Goal: Use online tool/utility: Utilize a website feature to perform a specific function

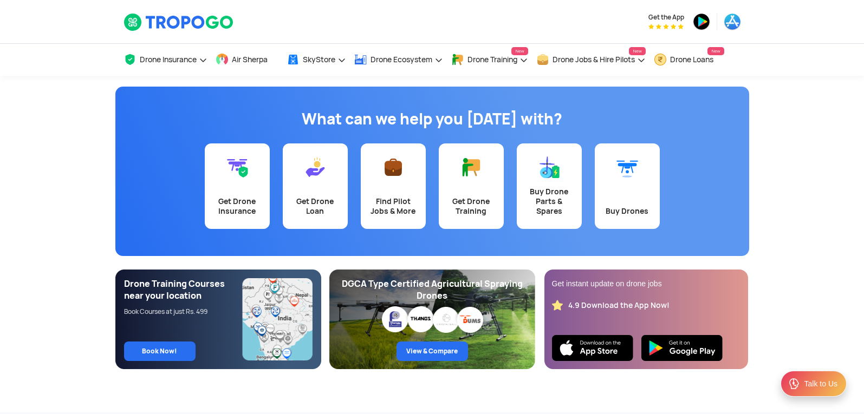
click at [852, 186] on app-banner "What can we help you today with? Get Drone Insurance Get Drone Loan Find Pilot …" at bounding box center [432, 222] width 864 height 293
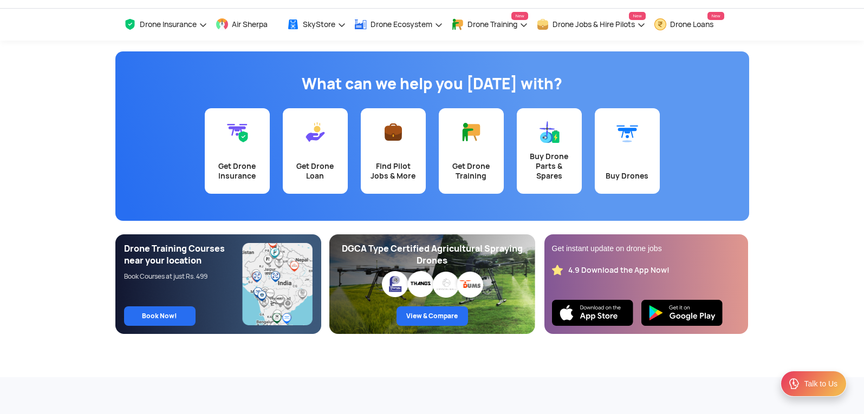
scroll to position [54, 0]
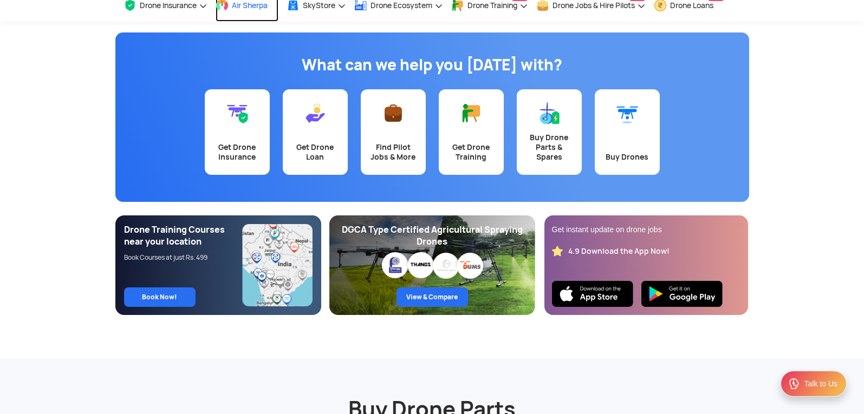
click at [228, 4] on span at bounding box center [221, 5] width 13 height 13
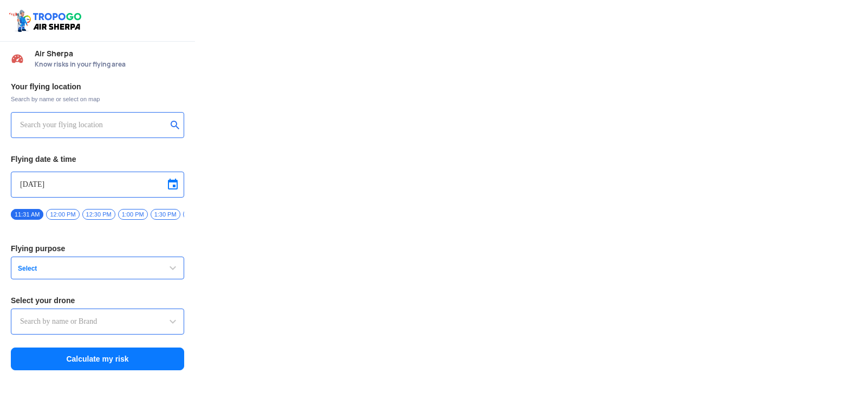
type input "Throttle Dopo"
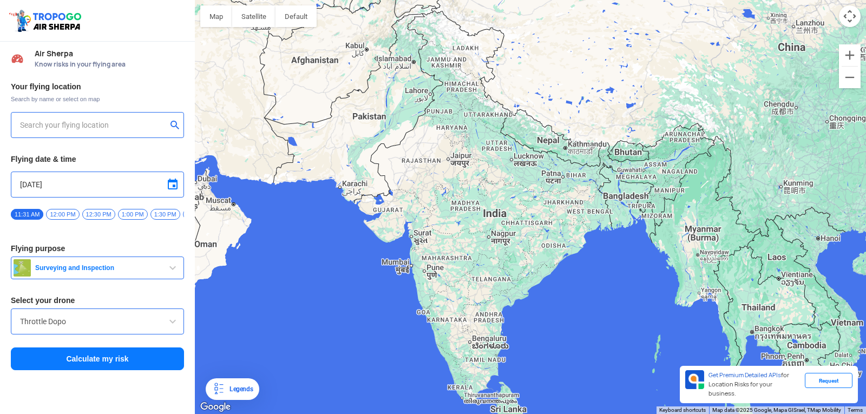
click at [18, 126] on div at bounding box center [97, 125] width 173 height 26
click at [25, 115] on div at bounding box center [97, 125] width 173 height 26
click at [535, 262] on img at bounding box center [538, 266] width 21 height 29
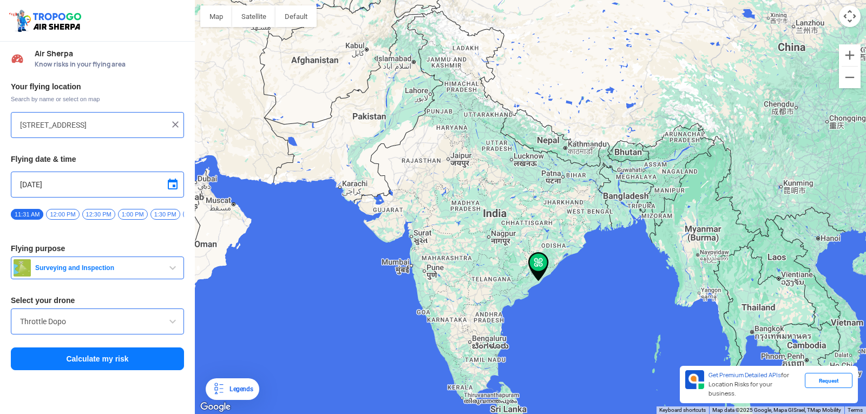
click at [535, 262] on img at bounding box center [538, 266] width 21 height 29
click at [846, 51] on button "Zoom in" at bounding box center [850, 55] width 22 height 22
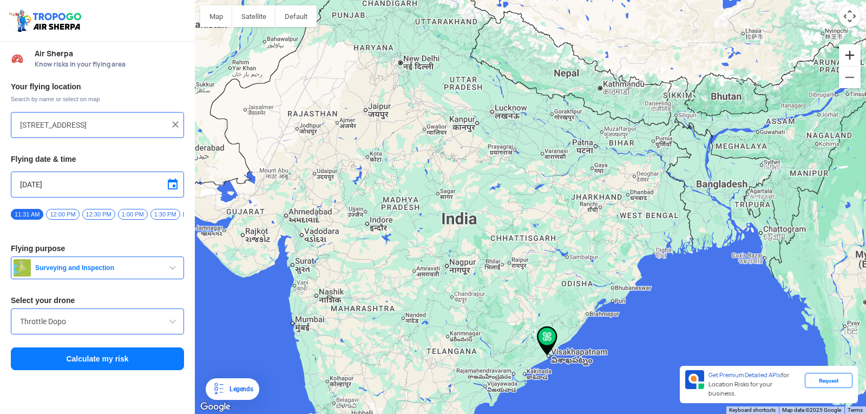
click at [845, 54] on button "Zoom in" at bounding box center [850, 55] width 22 height 22
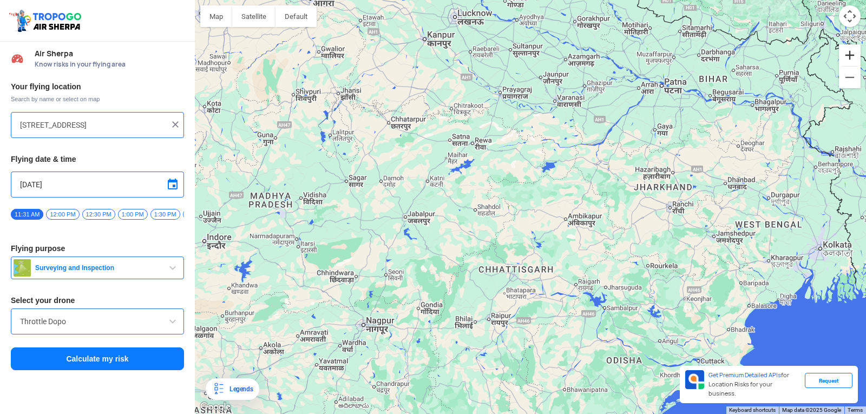
click at [845, 54] on button "Zoom in" at bounding box center [850, 55] width 22 height 22
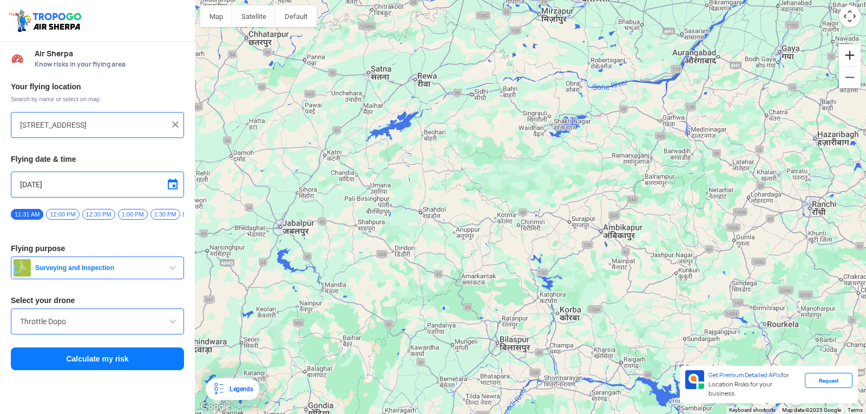
click at [845, 54] on button "Zoom in" at bounding box center [850, 55] width 22 height 22
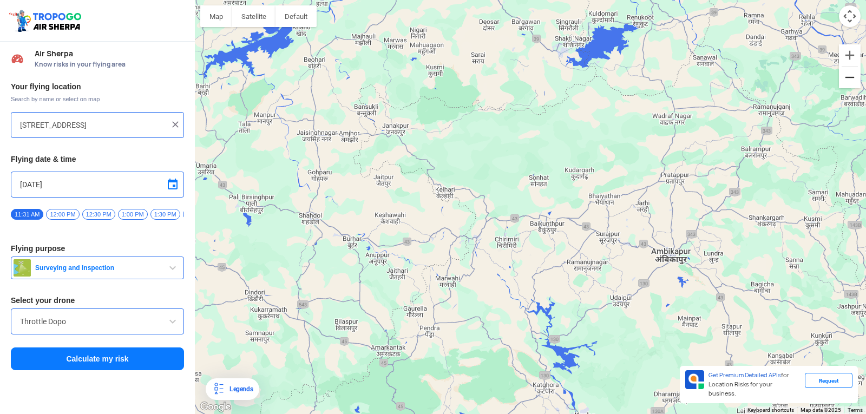
click at [852, 76] on button "Zoom out" at bounding box center [850, 78] width 22 height 22
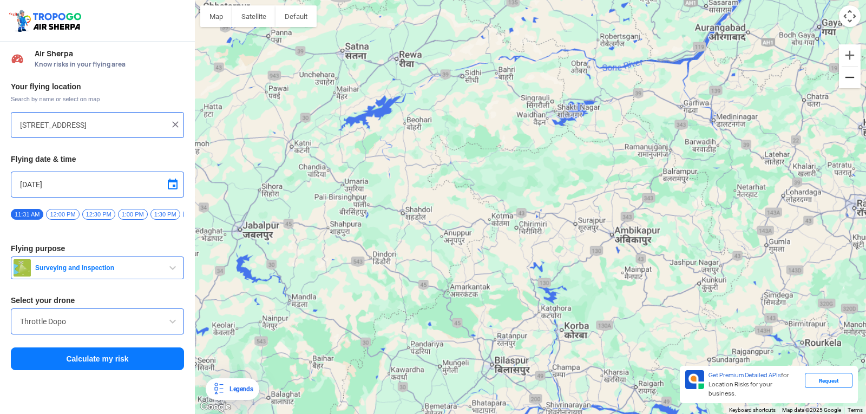
click at [852, 76] on button "Zoom out" at bounding box center [850, 78] width 22 height 22
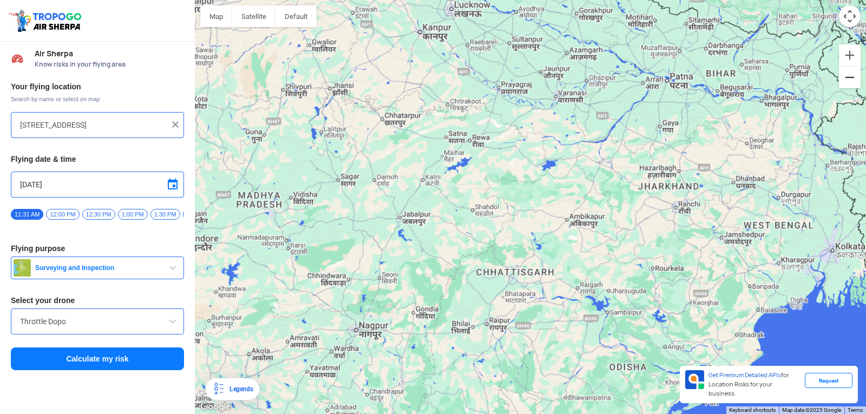
click at [852, 76] on button "Zoom out" at bounding box center [850, 78] width 22 height 22
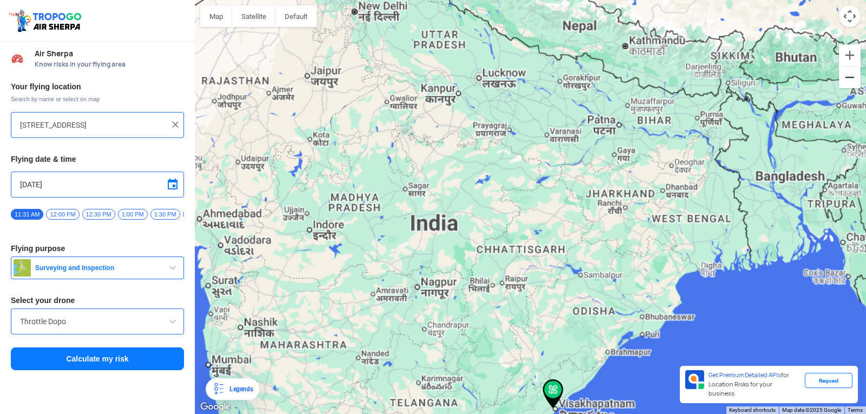
click at [852, 76] on button "Zoom out" at bounding box center [850, 78] width 22 height 22
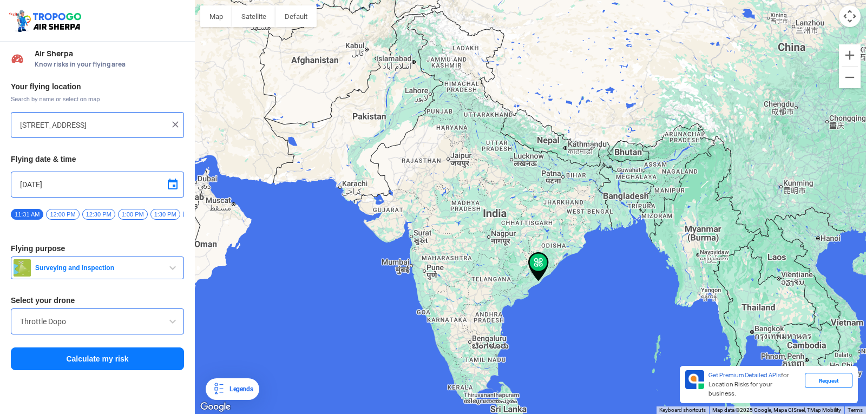
click at [539, 264] on img at bounding box center [538, 266] width 21 height 29
click at [32, 270] on span "Surveying and Inspection" at bounding box center [98, 268] width 135 height 9
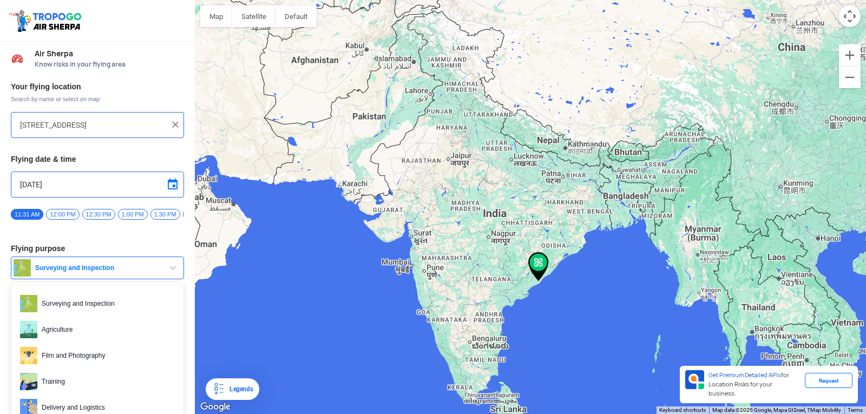
click at [143, 123] on input "[STREET_ADDRESS]" at bounding box center [93, 125] width 147 height 13
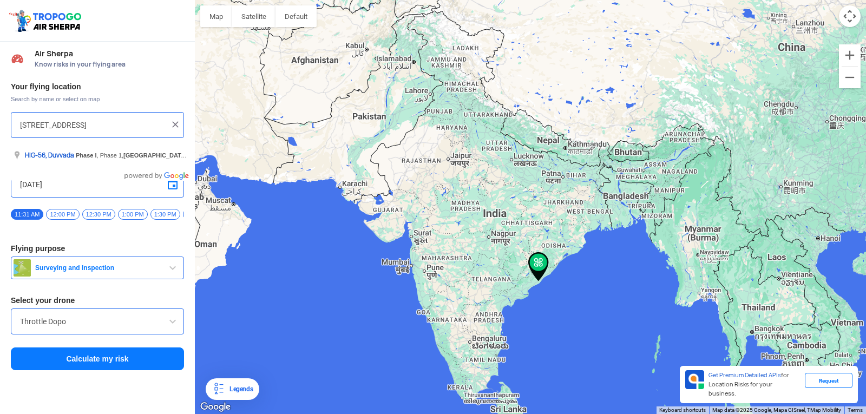
click at [166, 120] on input "[STREET_ADDRESS]" at bounding box center [93, 125] width 147 height 13
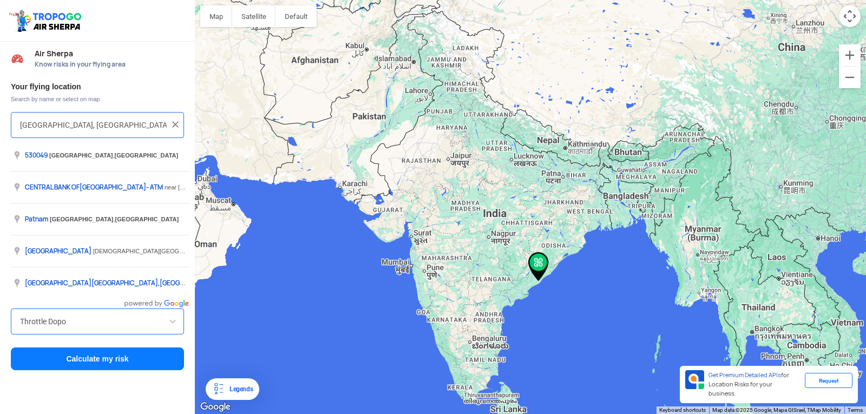
click at [150, 126] on input "[GEOGRAPHIC_DATA], [GEOGRAPHIC_DATA] 530049, [GEOGRAPHIC_DATA]" at bounding box center [93, 125] width 147 height 13
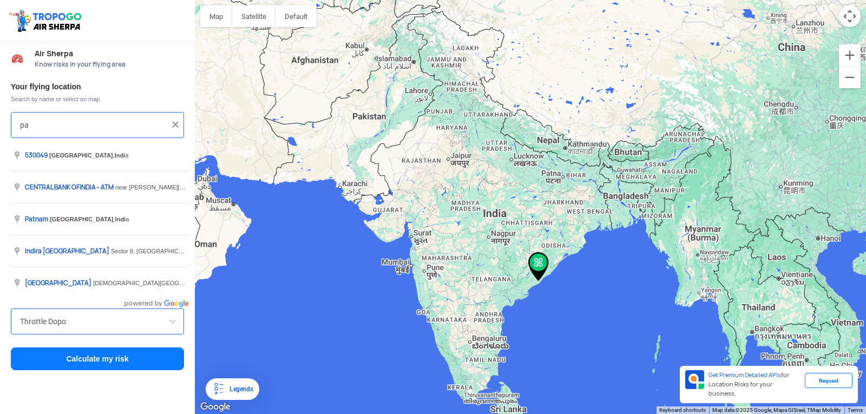
type input "p"
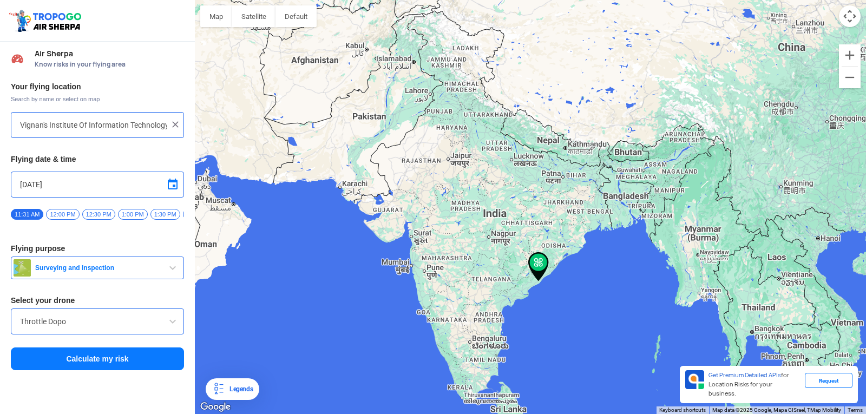
type input "[GEOGRAPHIC_DATA], [GEOGRAPHIC_DATA] 530049, [GEOGRAPHIC_DATA]"
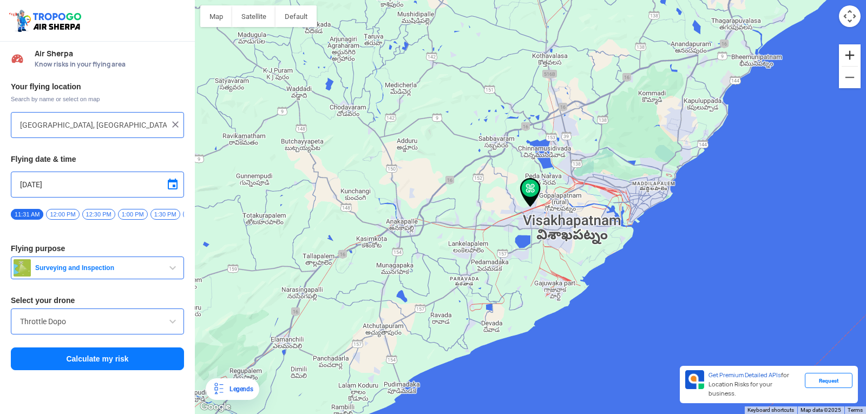
click at [856, 57] on button "Zoom in" at bounding box center [850, 55] width 22 height 22
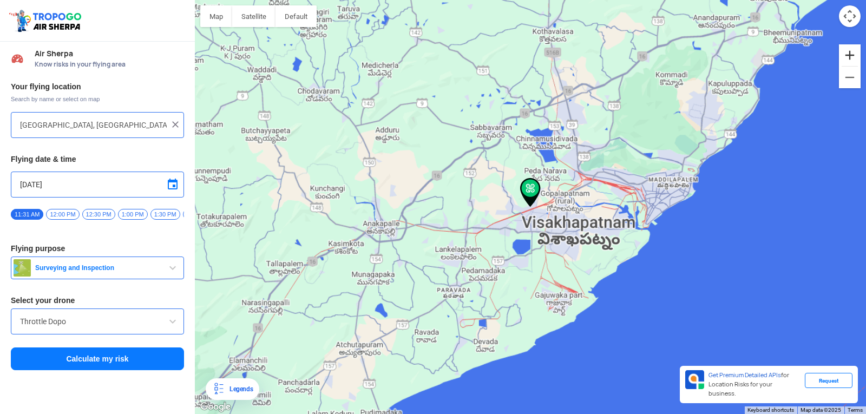
click at [856, 57] on button "Zoom in" at bounding box center [850, 55] width 22 height 22
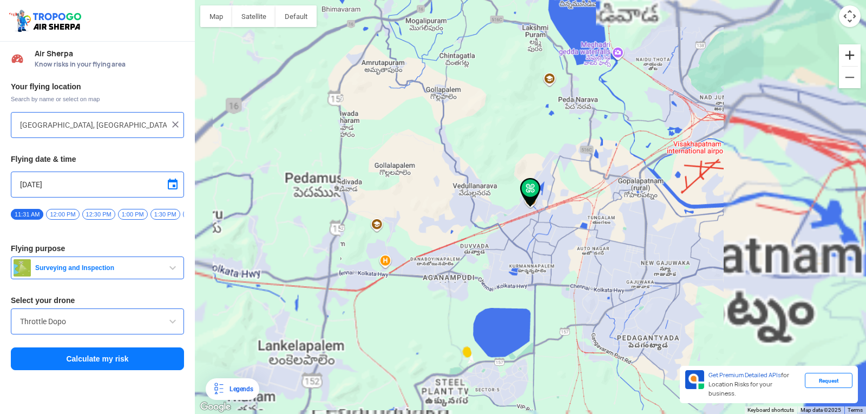
click at [856, 57] on button "Zoom in" at bounding box center [850, 55] width 22 height 22
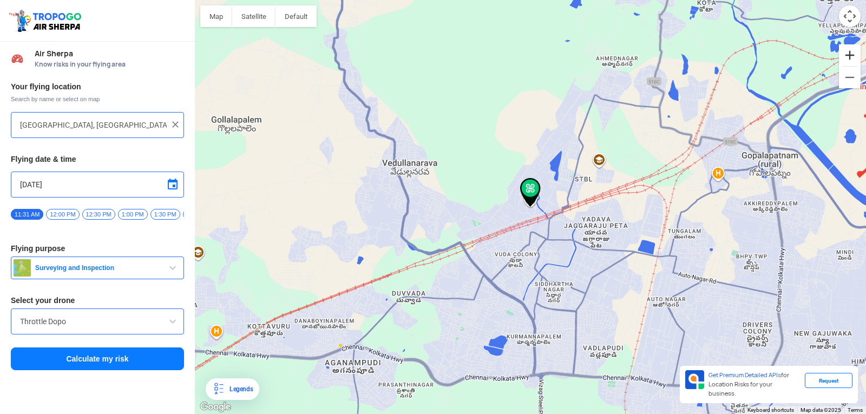
click at [856, 57] on button "Zoom in" at bounding box center [850, 55] width 22 height 22
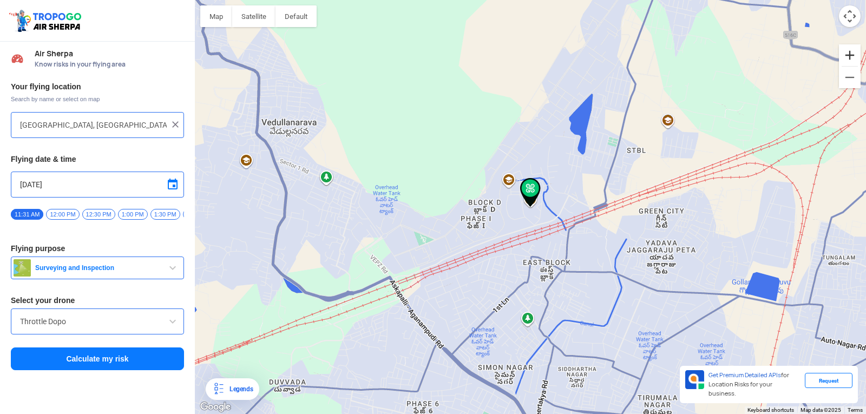
click at [856, 57] on button "Zoom in" at bounding box center [850, 55] width 22 height 22
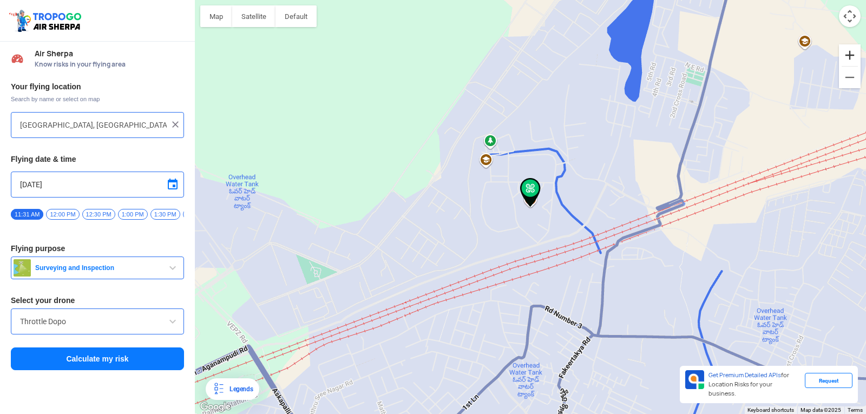
click at [856, 57] on button "Zoom in" at bounding box center [850, 55] width 22 height 22
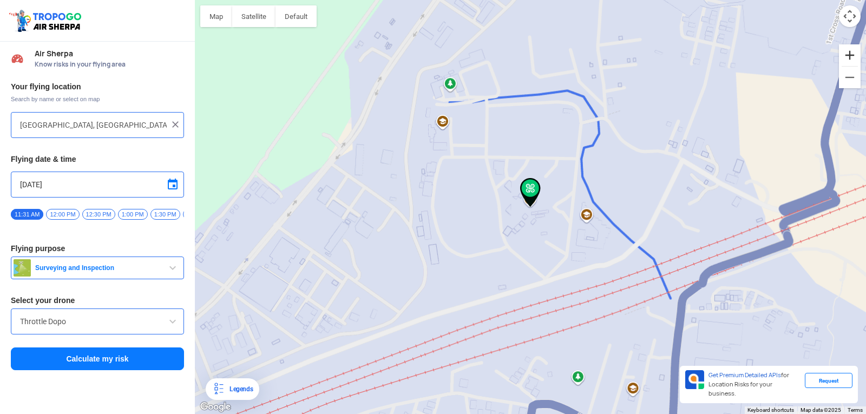
click at [856, 57] on button "Zoom in" at bounding box center [850, 55] width 22 height 22
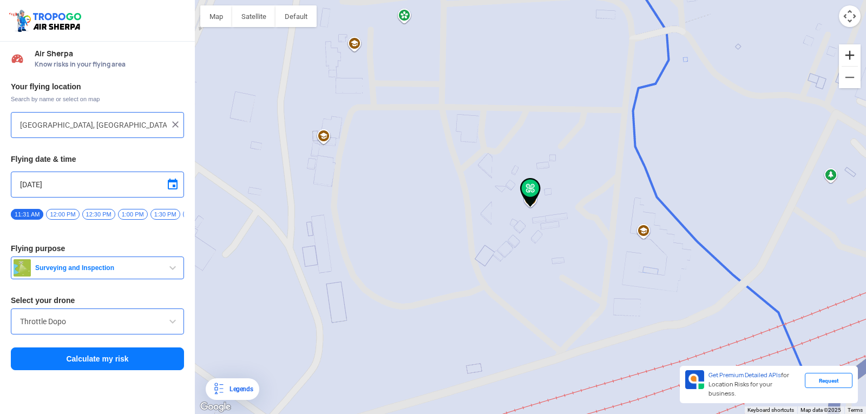
click at [856, 57] on button "Zoom in" at bounding box center [850, 55] width 22 height 22
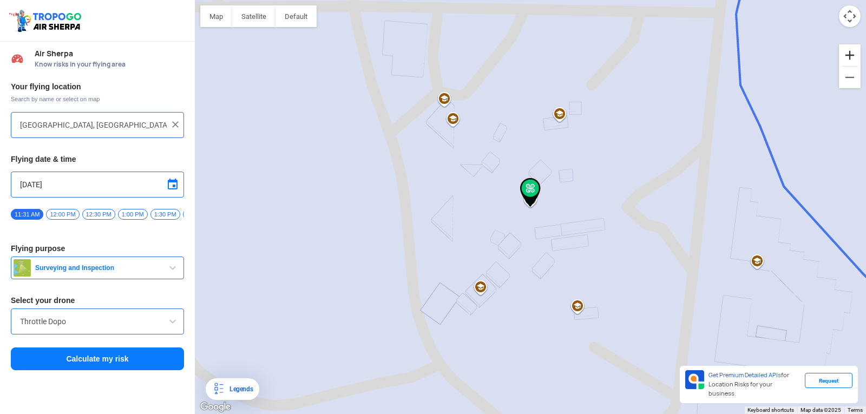
click at [856, 57] on button "Zoom in" at bounding box center [850, 55] width 22 height 22
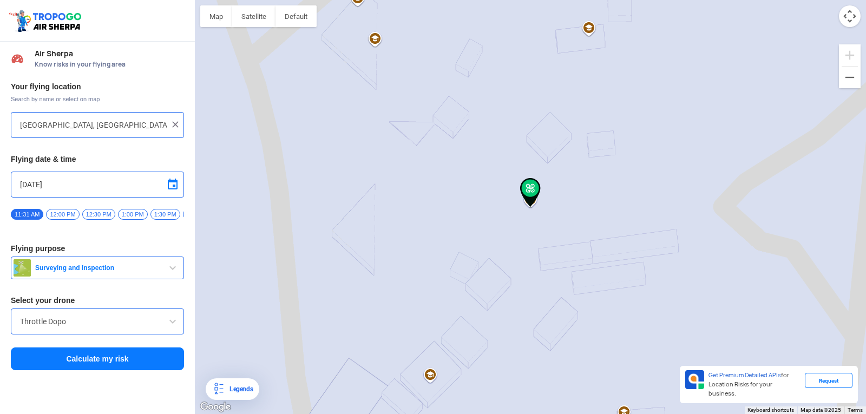
click at [60, 322] on input "Throttle Dopo" at bounding box center [97, 321] width 155 height 13
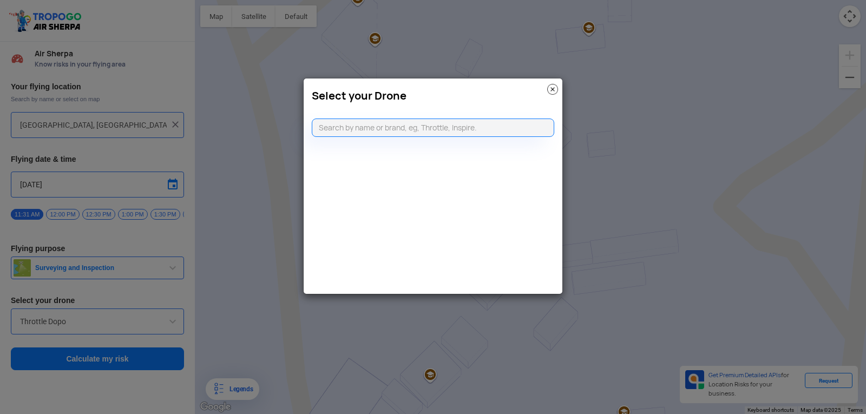
click at [553, 88] on img at bounding box center [552, 89] width 11 height 11
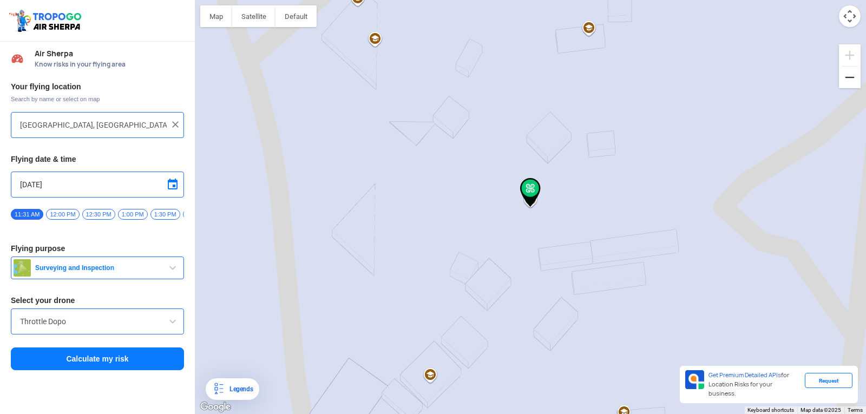
click at [852, 77] on button "Zoom out" at bounding box center [850, 78] width 22 height 22
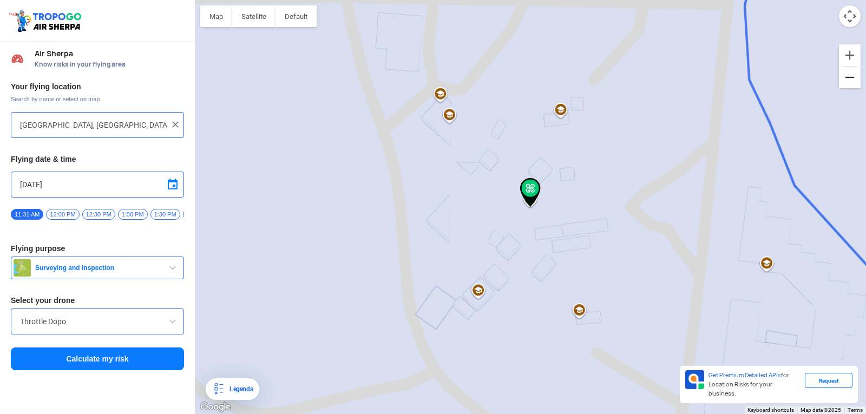
click at [852, 77] on button "Zoom out" at bounding box center [850, 78] width 22 height 22
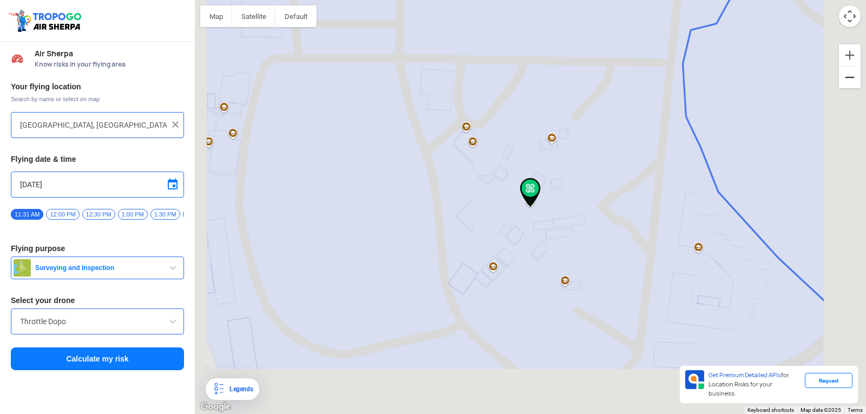
click at [852, 77] on button "Zoom out" at bounding box center [850, 78] width 22 height 22
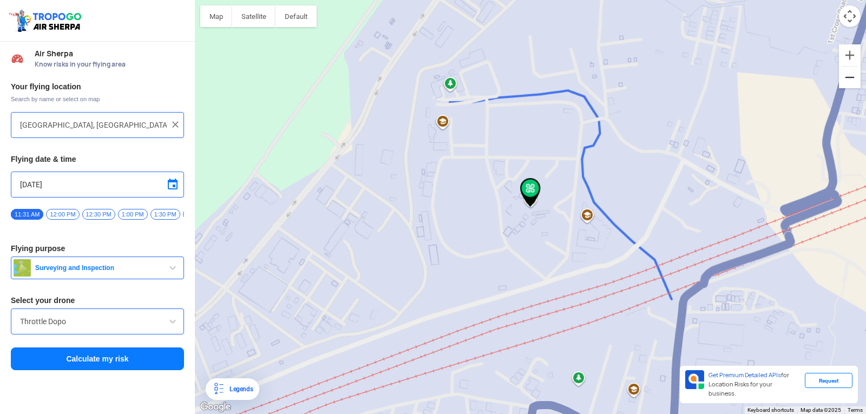
click at [852, 77] on button "Zoom out" at bounding box center [850, 78] width 22 height 22
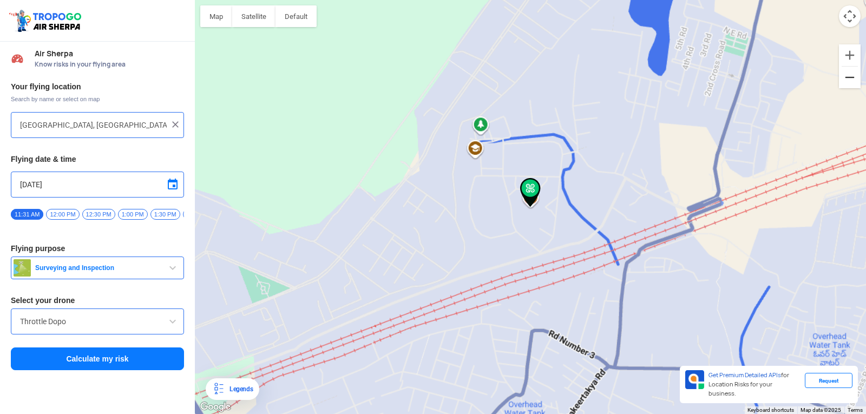
click at [852, 77] on button "Zoom out" at bounding box center [850, 78] width 22 height 22
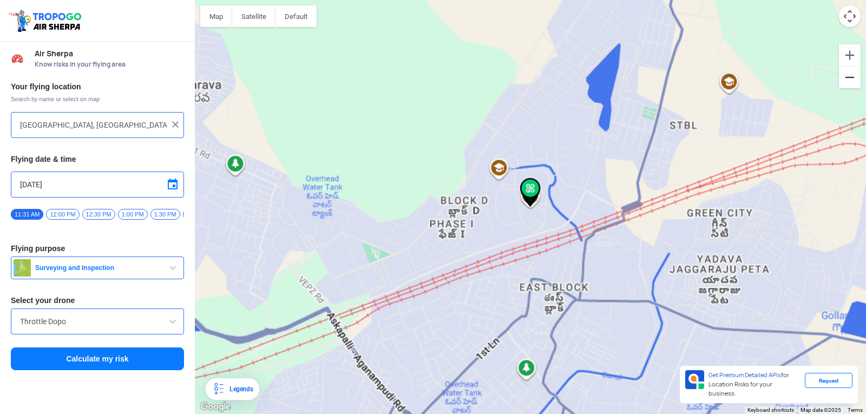
click at [852, 77] on button "Zoom out" at bounding box center [850, 78] width 22 height 22
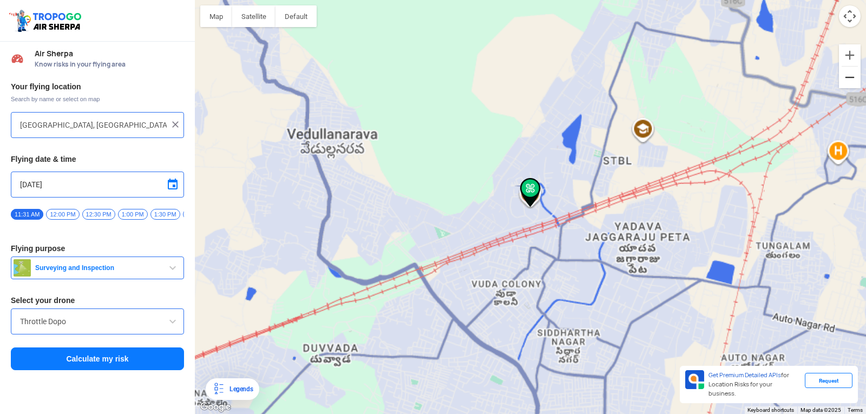
click at [852, 77] on button "Zoom out" at bounding box center [850, 78] width 22 height 22
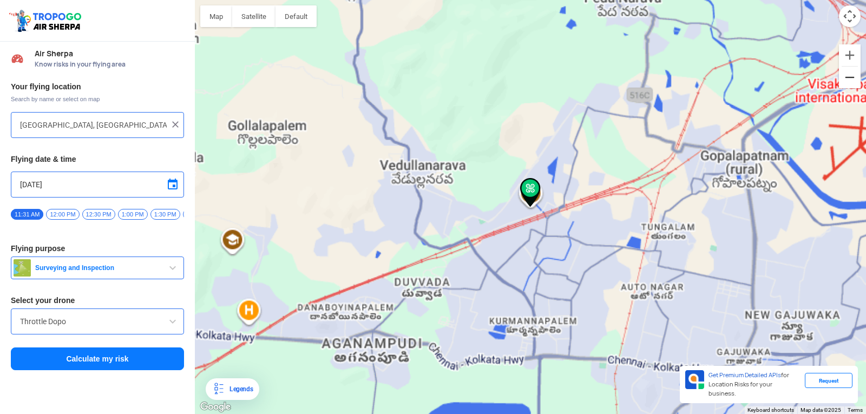
click at [852, 77] on button "Zoom out" at bounding box center [850, 78] width 22 height 22
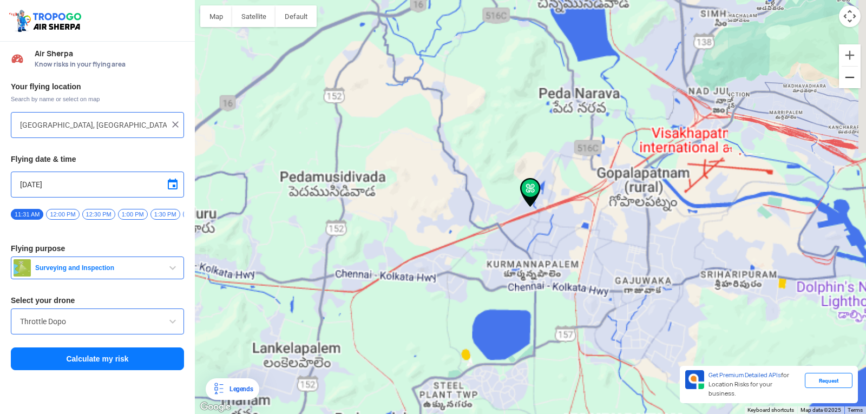
click at [852, 77] on button "Zoom out" at bounding box center [850, 78] width 22 height 22
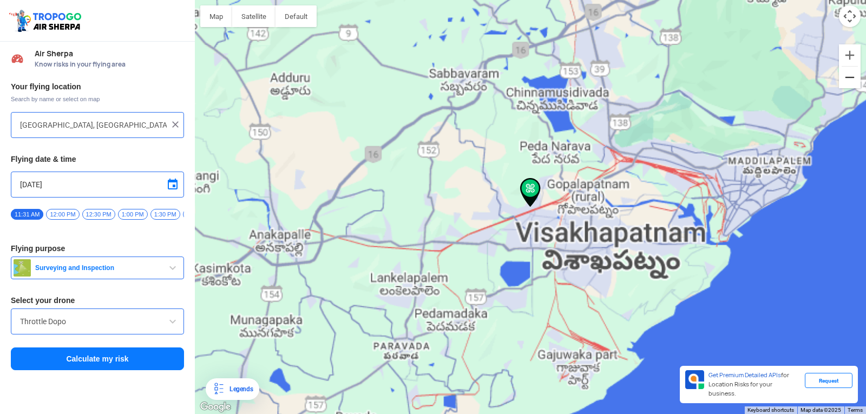
click at [852, 77] on button "Zoom out" at bounding box center [850, 78] width 22 height 22
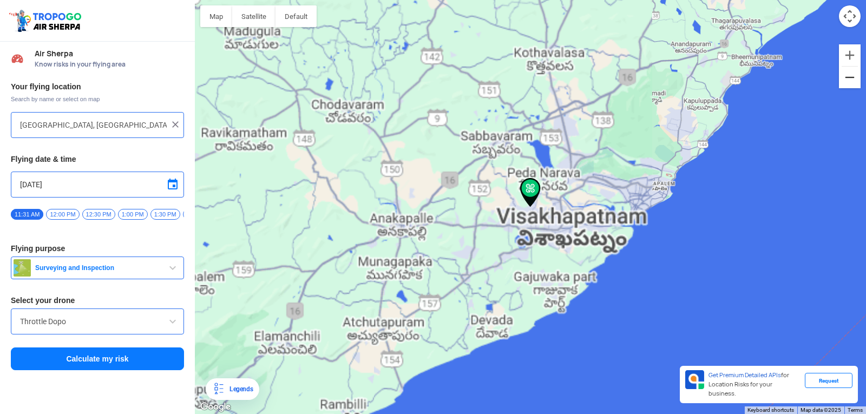
click at [852, 77] on button "Zoom out" at bounding box center [850, 78] width 22 height 22
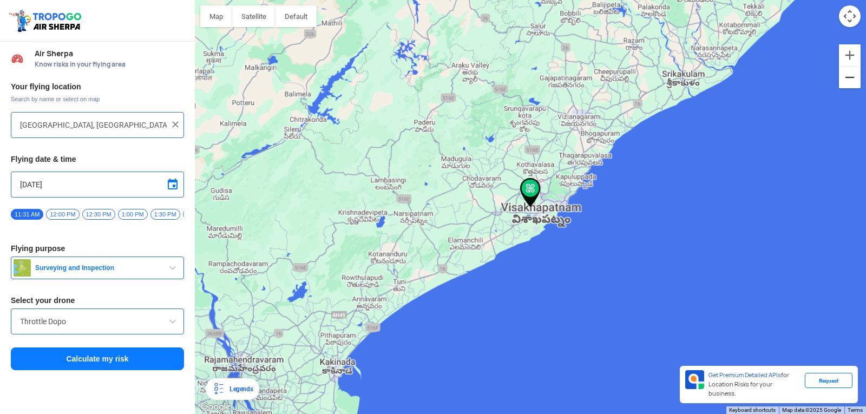
click at [852, 77] on button "Zoom out" at bounding box center [850, 78] width 22 height 22
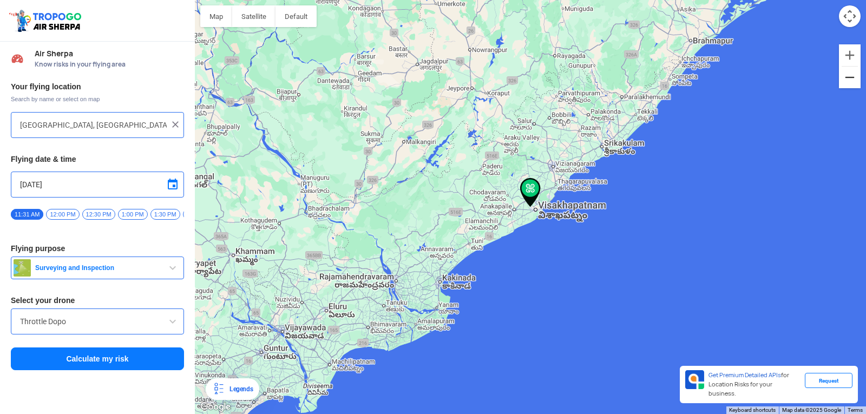
click at [852, 77] on button "Zoom out" at bounding box center [850, 78] width 22 height 22
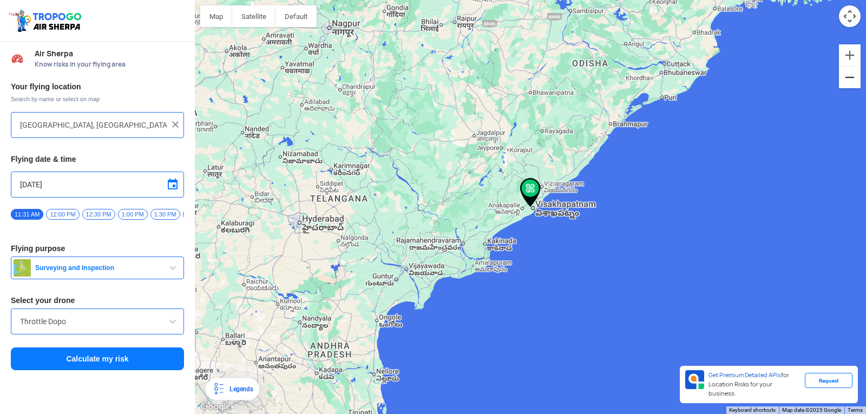
click at [852, 77] on button "Zoom out" at bounding box center [850, 78] width 22 height 22
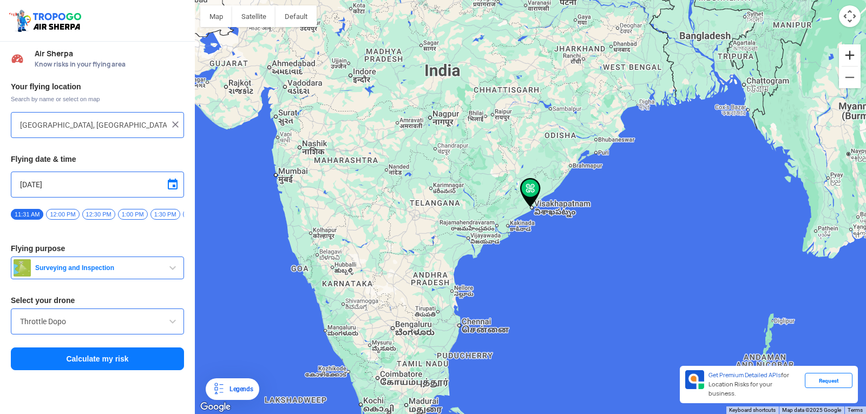
drag, startPoint x: 853, startPoint y: 48, endPoint x: 567, endPoint y: 56, distance: 286.0
click at [572, 56] on div "Map Terrain Satellite Labels Legends Get Premium Detailed APIs for Location Ris…" at bounding box center [530, 207] width 671 height 414
click at [249, 14] on button "Satellite" at bounding box center [253, 16] width 43 height 22
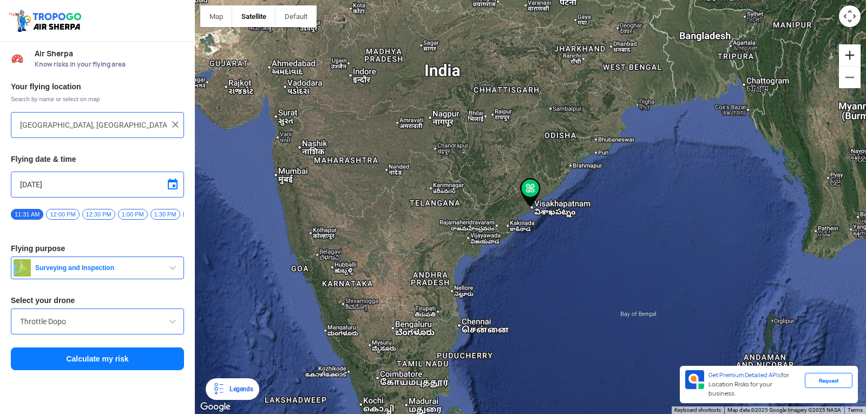
click at [855, 50] on button "Zoom in" at bounding box center [850, 55] width 22 height 22
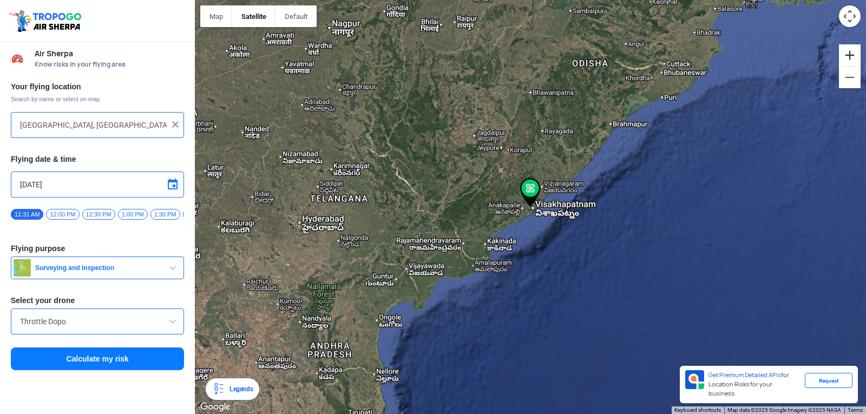
click at [855, 50] on button "Zoom in" at bounding box center [850, 55] width 22 height 22
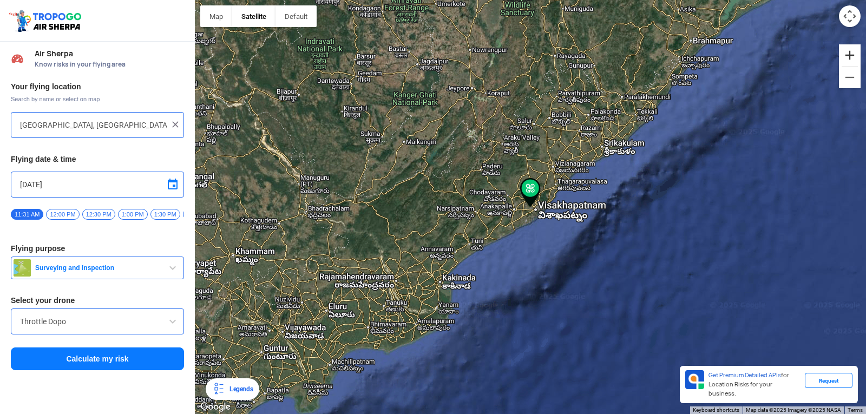
click at [855, 50] on button "Zoom in" at bounding box center [850, 55] width 22 height 22
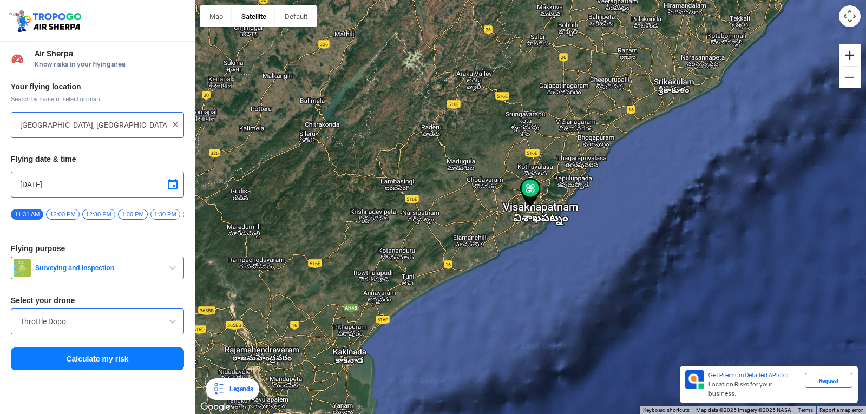
click at [855, 50] on button "Zoom in" at bounding box center [850, 55] width 22 height 22
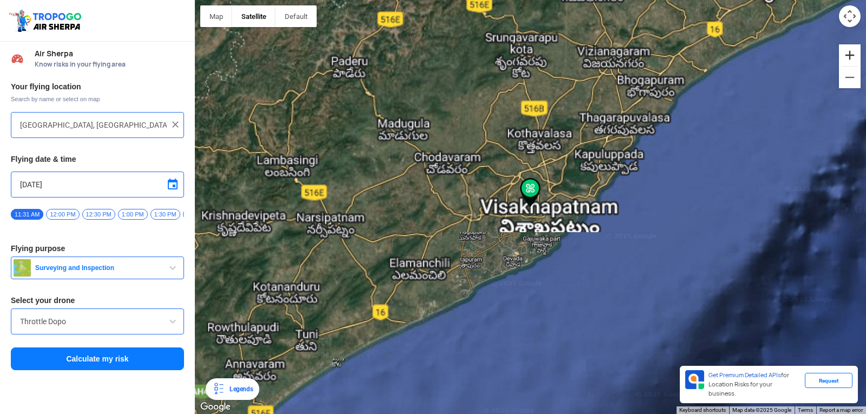
click at [855, 50] on button "Zoom in" at bounding box center [850, 55] width 22 height 22
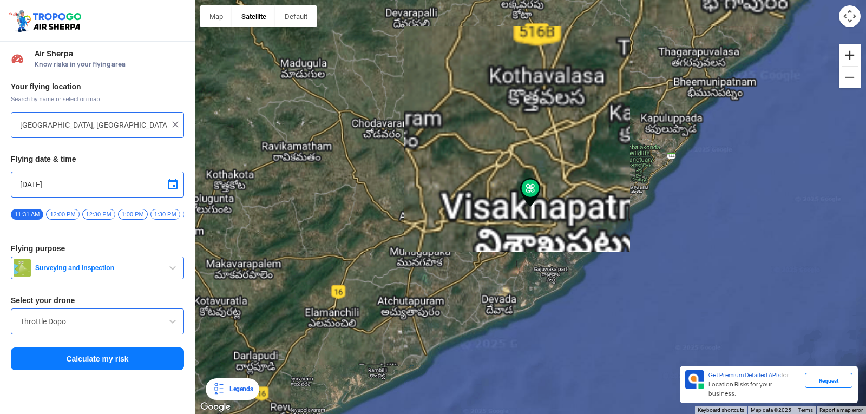
click at [855, 50] on button "Zoom in" at bounding box center [850, 55] width 22 height 22
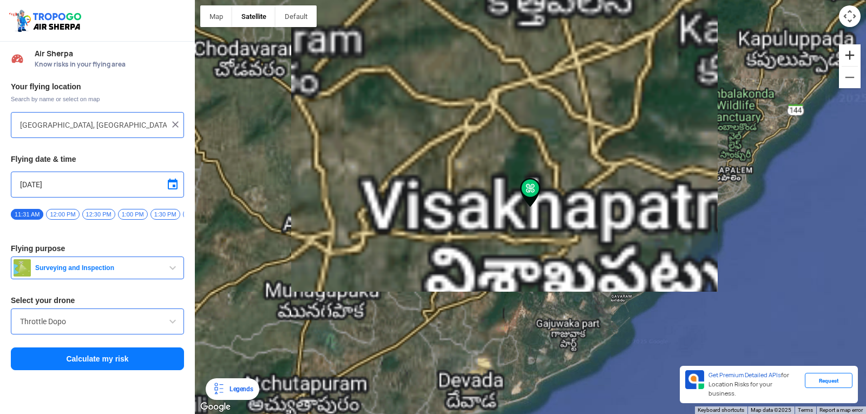
click at [855, 50] on button "Zoom in" at bounding box center [850, 55] width 22 height 22
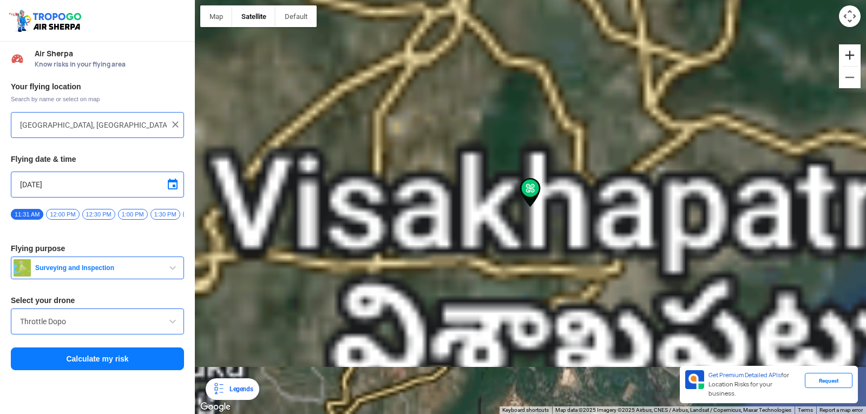
click at [855, 50] on button "Zoom in" at bounding box center [850, 55] width 22 height 22
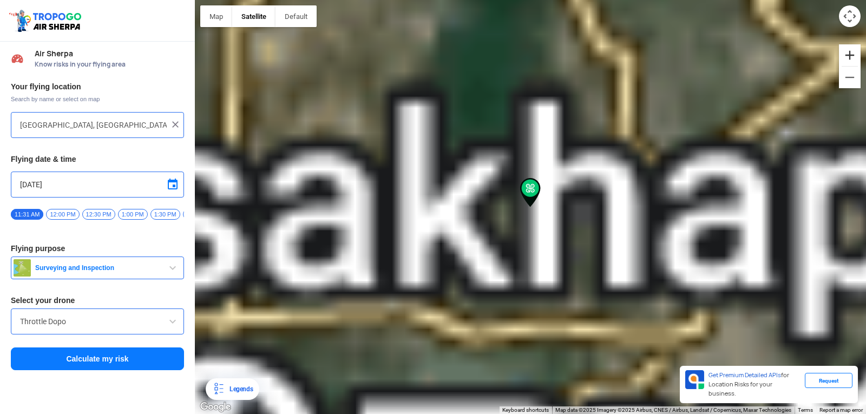
click at [855, 50] on button "Zoom in" at bounding box center [850, 55] width 22 height 22
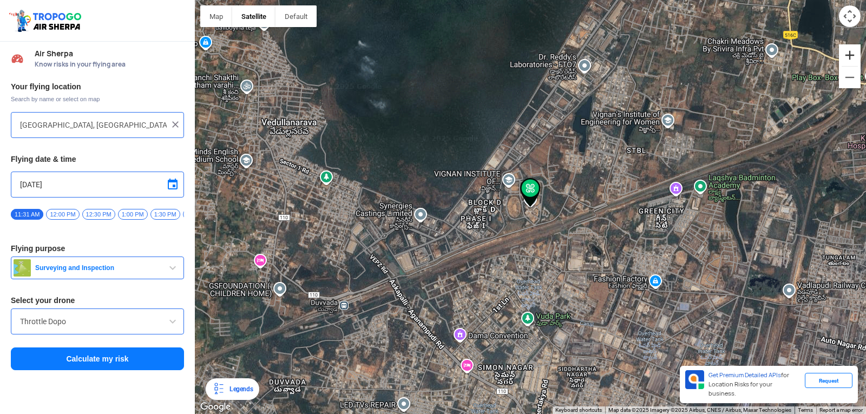
click at [855, 50] on button "Zoom in" at bounding box center [850, 55] width 22 height 22
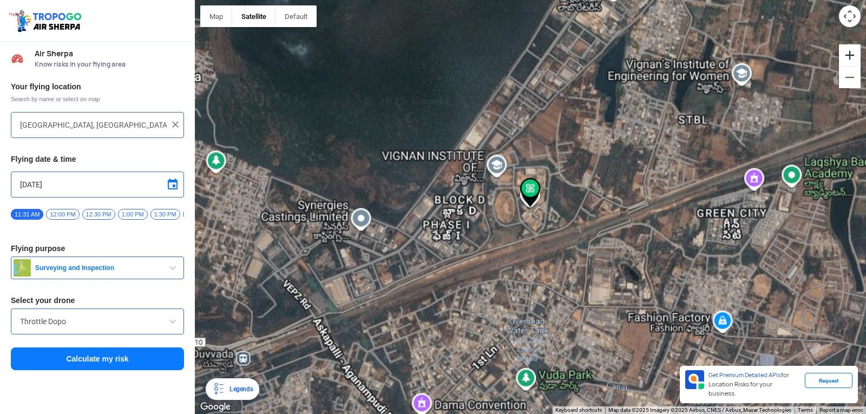
click at [855, 50] on button "Zoom in" at bounding box center [850, 55] width 22 height 22
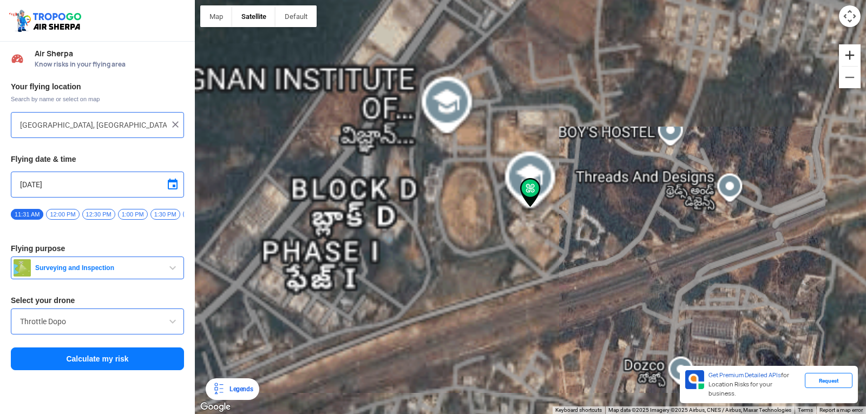
click at [855, 50] on button "Zoom in" at bounding box center [850, 55] width 22 height 22
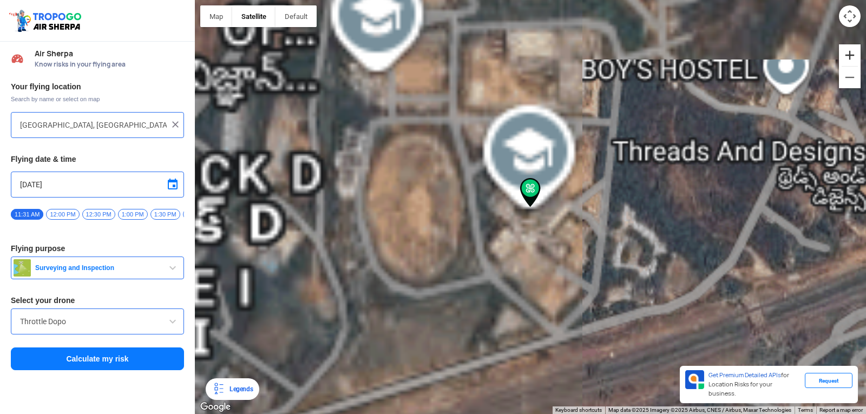
click at [855, 50] on button "Zoom in" at bounding box center [850, 55] width 22 height 22
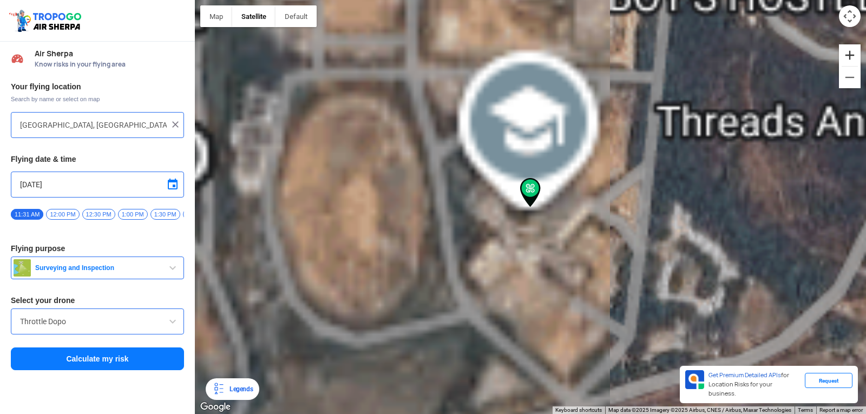
click at [855, 50] on button "Zoom in" at bounding box center [850, 55] width 22 height 22
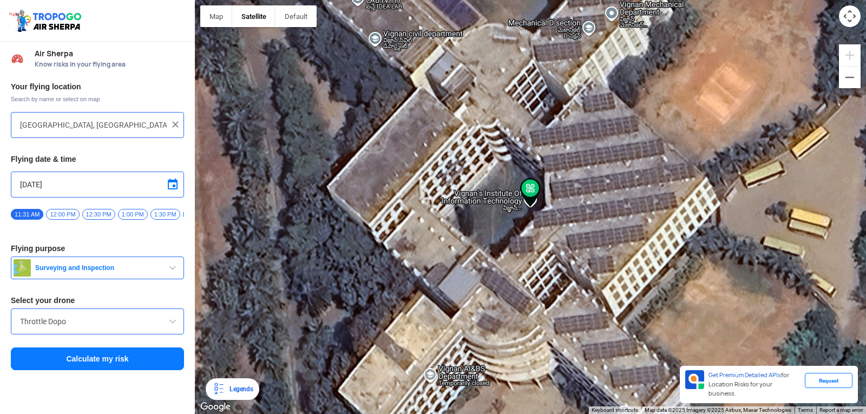
click at [773, 93] on div "Map Terrain Satellite Labels Legends Get Premium Detailed APIs for Location Ris…" at bounding box center [530, 207] width 671 height 414
drag, startPoint x: 548, startPoint y: 162, endPoint x: 507, endPoint y: 172, distance: 42.3
click at [544, 162] on div at bounding box center [530, 207] width 671 height 414
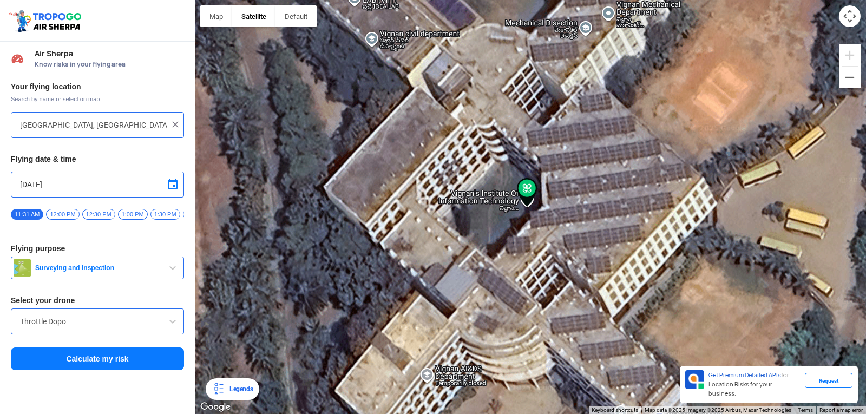
click at [15, 325] on div "Throttle Dopo" at bounding box center [97, 322] width 173 height 26
click at [15, 323] on div "Throttle Dopo" at bounding box center [97, 322] width 173 height 26
click at [69, 328] on input "Throttle Dopo" at bounding box center [97, 321] width 155 height 13
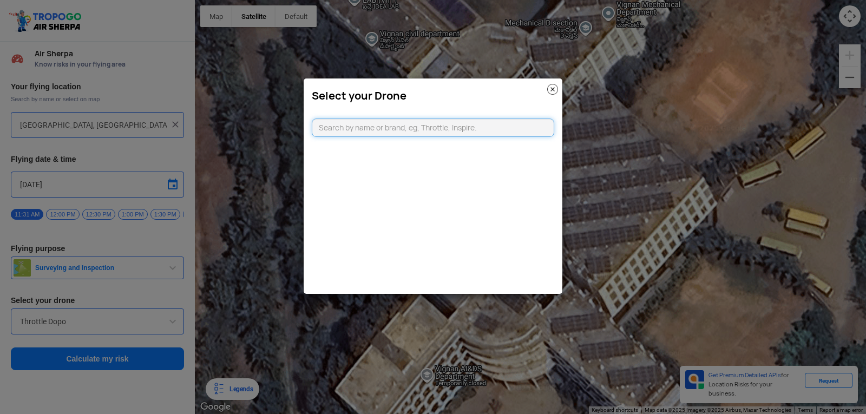
click at [317, 124] on input "text" at bounding box center [433, 128] width 243 height 18
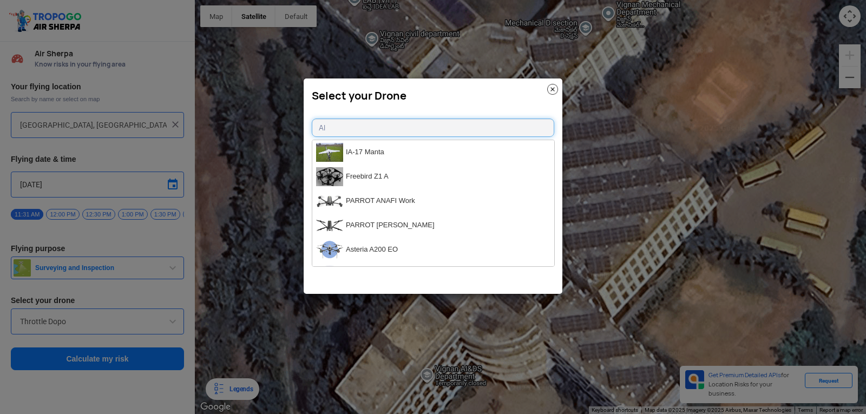
type input "A"
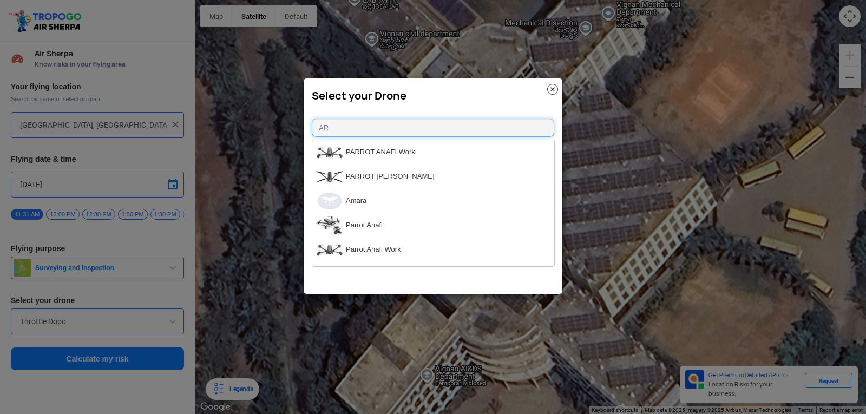
type input "A"
type input "MAV"
click at [373, 169] on li "ProFlight Maverick" at bounding box center [433, 177] width 242 height 24
type input "ProFlight Maverick"
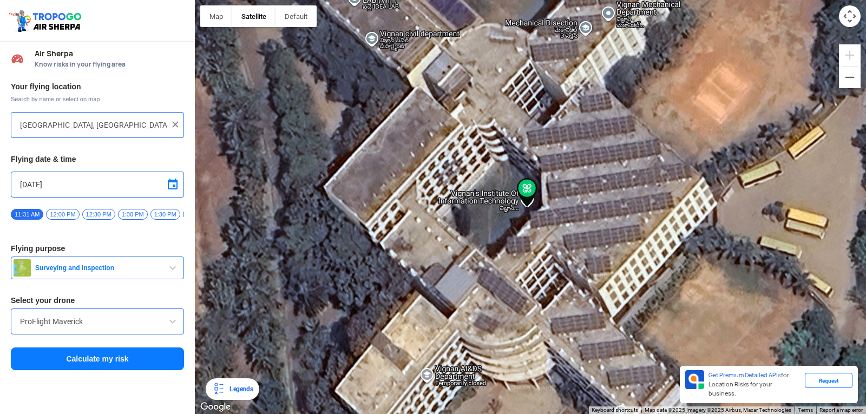
click at [169, 366] on button "Calculate my risk" at bounding box center [97, 359] width 173 height 23
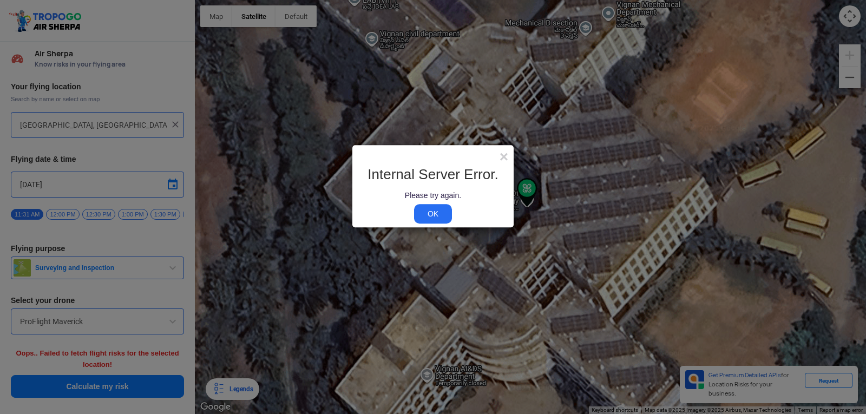
click at [438, 213] on link "OK" at bounding box center [433, 213] width 38 height 19
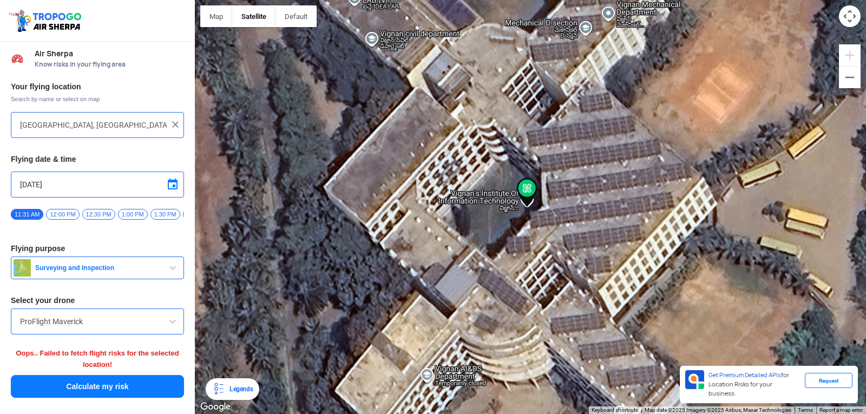
click at [311, 316] on div at bounding box center [530, 207] width 671 height 414
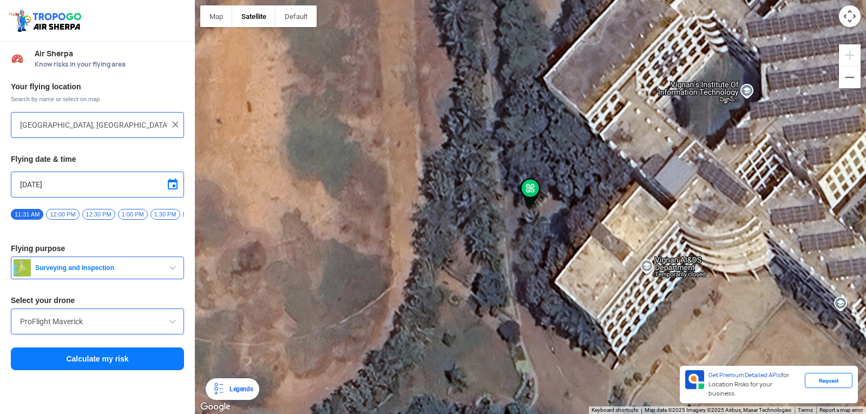
click at [524, 185] on img at bounding box center [530, 192] width 21 height 29
click at [849, 73] on button "Zoom out" at bounding box center [850, 78] width 22 height 22
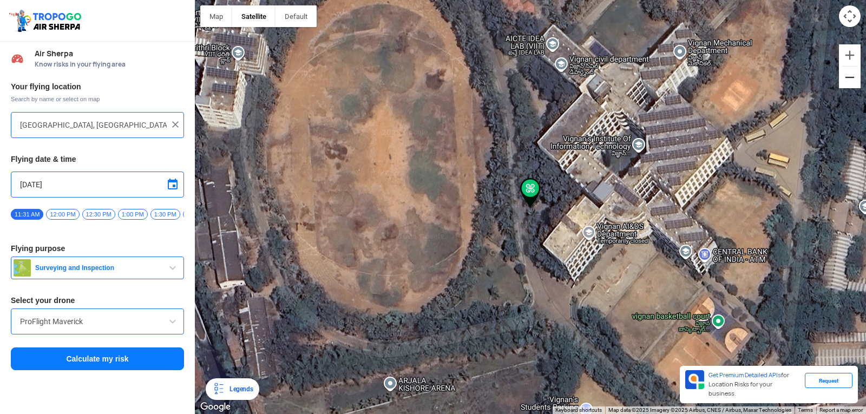
click at [849, 73] on button "Zoom out" at bounding box center [850, 78] width 22 height 22
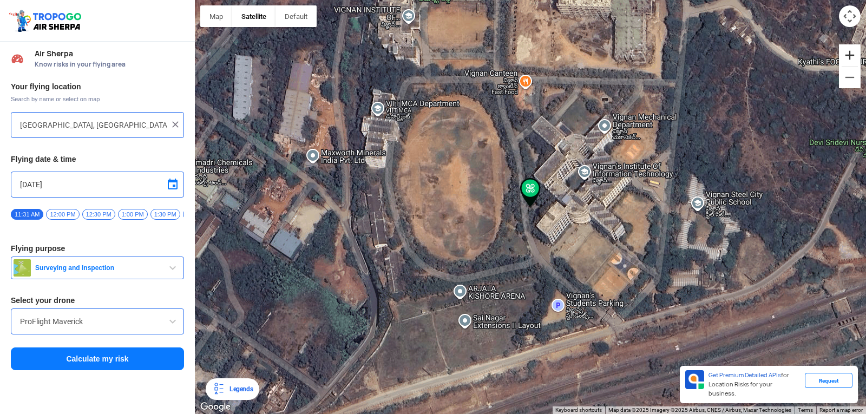
click at [851, 46] on button "Zoom in" at bounding box center [850, 55] width 22 height 22
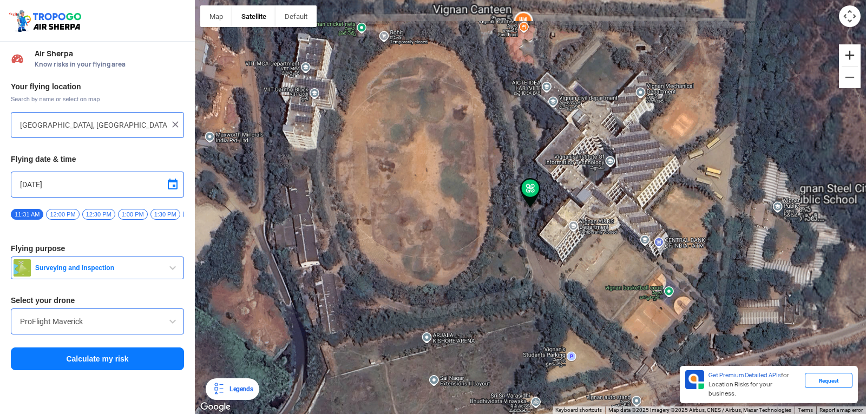
click at [851, 46] on button "Zoom in" at bounding box center [850, 55] width 22 height 22
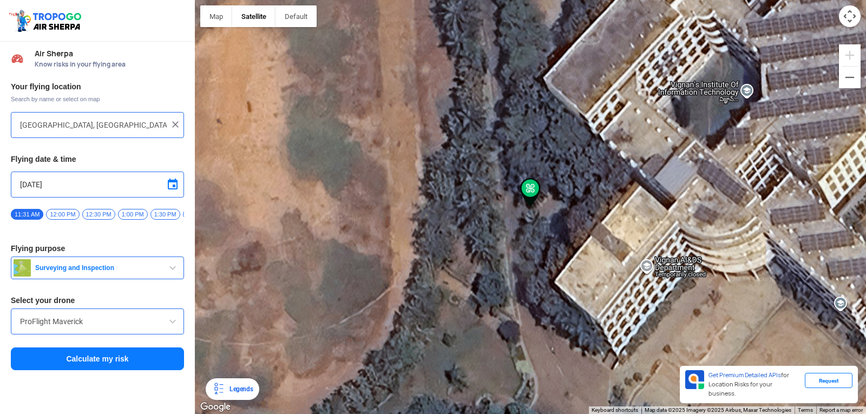
click at [76, 362] on button "Calculate my risk" at bounding box center [97, 359] width 173 height 23
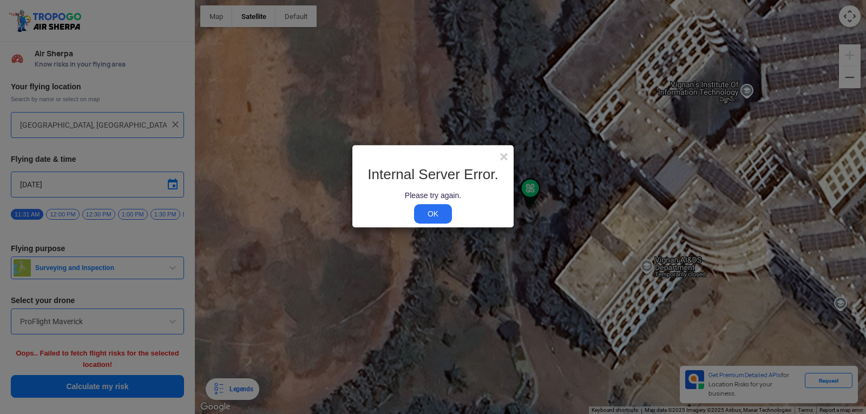
click at [81, 391] on modal-container "× Internal Server Error. Please try again. OK" at bounding box center [433, 207] width 866 height 414
drag, startPoint x: 81, startPoint y: 391, endPoint x: 310, endPoint y: 254, distance: 266.4
click at [301, 256] on modal-container "× Internal Server Error. Please try again. OK" at bounding box center [433, 207] width 866 height 414
drag, startPoint x: 443, startPoint y: 204, endPoint x: 435, endPoint y: 217, distance: 15.3
click at [435, 217] on div "Internal Server Error. Please try again. OK" at bounding box center [433, 193] width 145 height 53
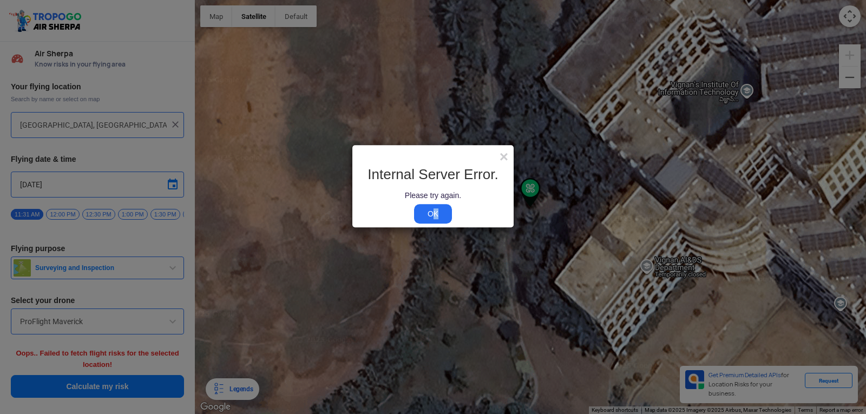
click at [437, 207] on link "OK" at bounding box center [433, 213] width 38 height 19
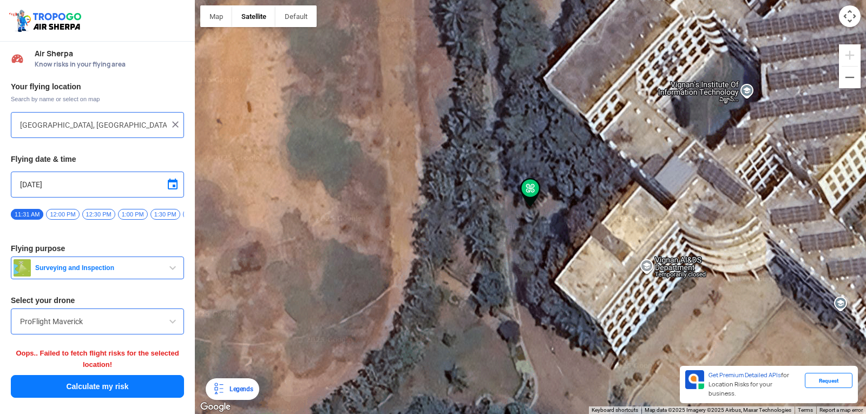
click at [85, 325] on input "ProFlight Maverick" at bounding box center [97, 321] width 155 height 13
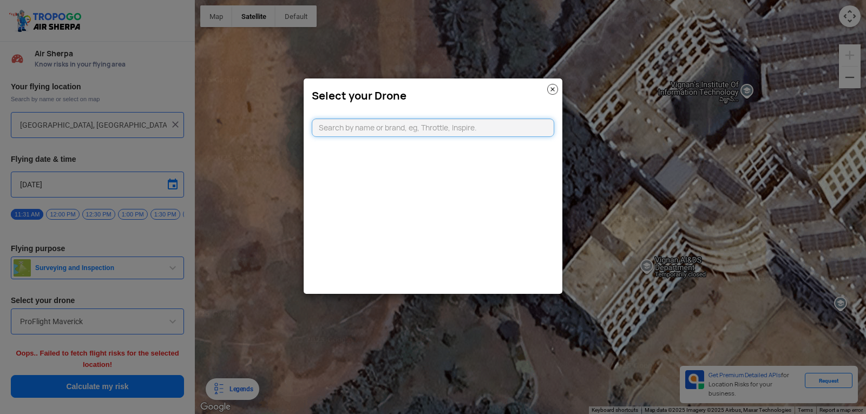
click at [323, 125] on input "text" at bounding box center [433, 128] width 243 height 18
click at [92, 383] on modal-container "Select your Drone" at bounding box center [433, 207] width 866 height 414
click at [179, 321] on modal-container "Select your Drone" at bounding box center [433, 207] width 866 height 414
click at [551, 87] on img at bounding box center [552, 89] width 11 height 11
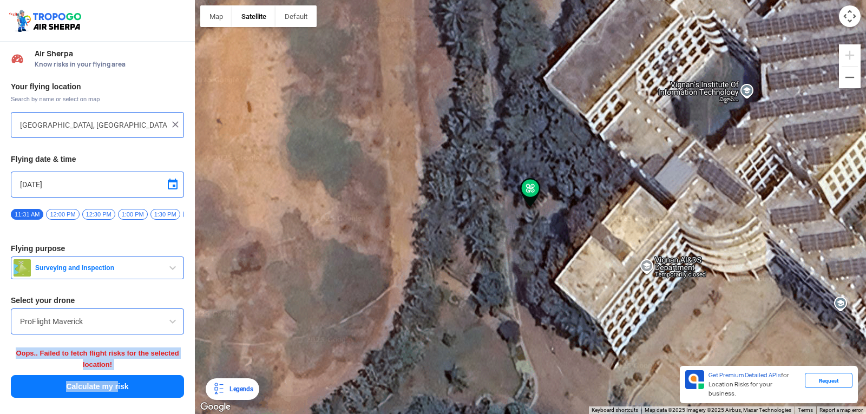
drag, startPoint x: 172, startPoint y: 328, endPoint x: 115, endPoint y: 381, distance: 78.5
click at [115, 379] on div "Your flying location Search by name or select on map [GEOGRAPHIC_DATA], [GEOGRA…" at bounding box center [97, 240] width 195 height 328
click at [114, 385] on button "Calculate my risk" at bounding box center [97, 386] width 173 height 23
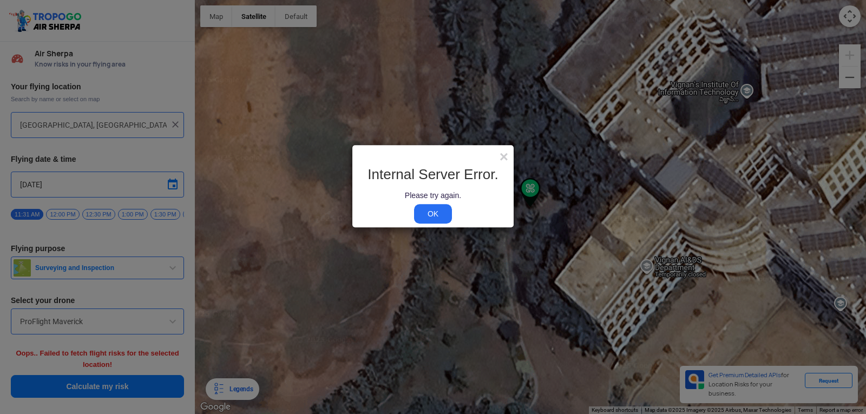
click at [425, 212] on link "OK" at bounding box center [433, 213] width 38 height 19
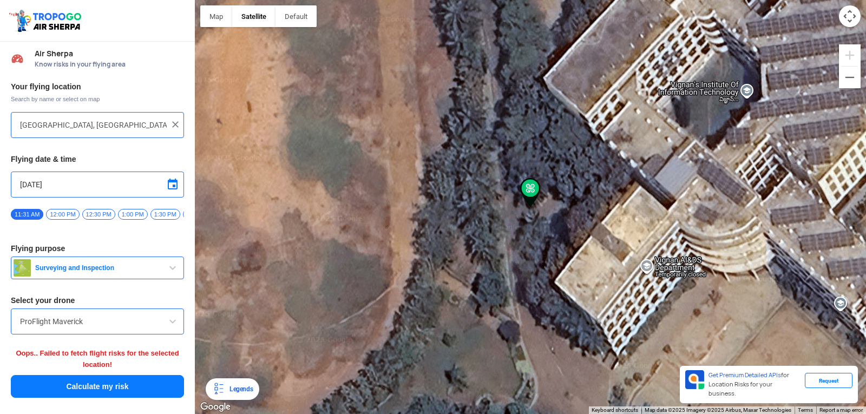
click at [33, 380] on button "Calculate my risk" at bounding box center [97, 386] width 173 height 23
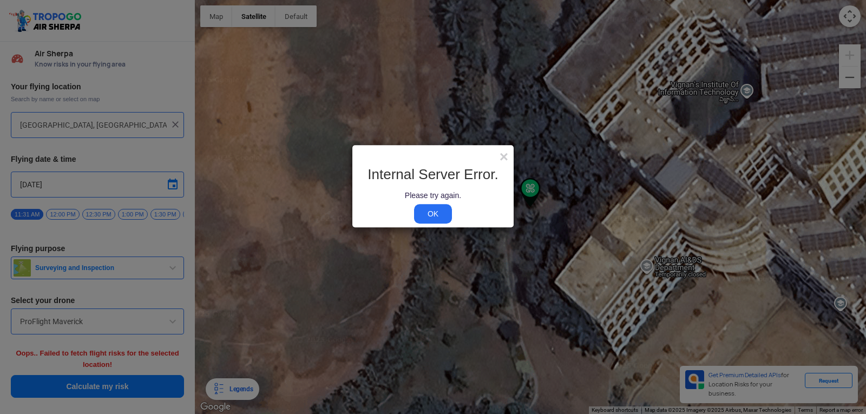
click at [81, 320] on modal-container "× Internal Server Error. Please try again. OK" at bounding box center [433, 207] width 866 height 414
drag, startPoint x: 194, startPoint y: 324, endPoint x: 567, endPoint y: 229, distance: 385.0
click at [321, 278] on modal-container "× Internal Server Error. Please try again. OK" at bounding box center [433, 207] width 866 height 414
click at [495, 152] on div "×" at bounding box center [432, 152] width 161 height 14
click at [505, 156] on span "×" at bounding box center [504, 156] width 9 height 17
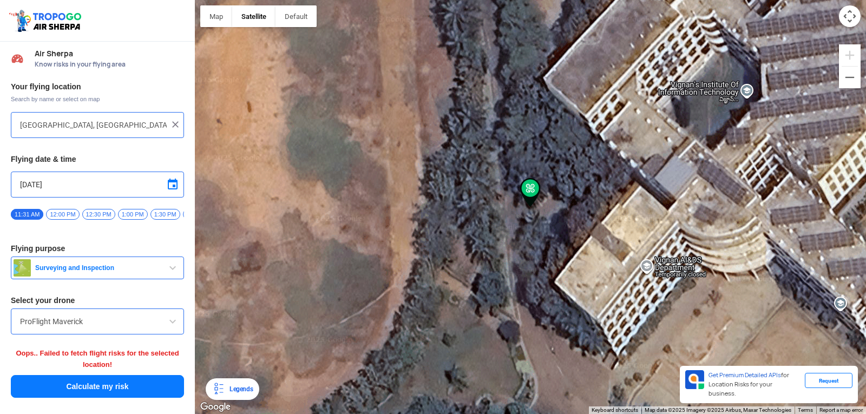
click at [64, 209] on span "12:00 PM" at bounding box center [62, 214] width 33 height 11
click at [128, 393] on button "Calculate my risk" at bounding box center [97, 386] width 173 height 23
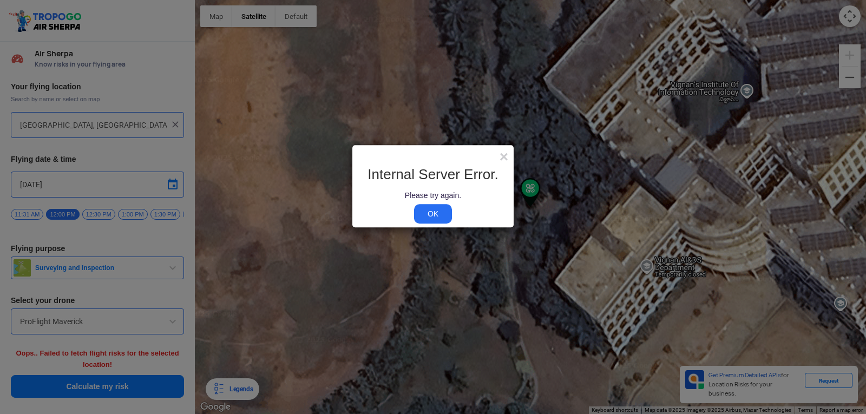
drag, startPoint x: 436, startPoint y: 202, endPoint x: 433, endPoint y: 214, distance: 12.3
click at [433, 213] on div "Internal Server Error. Please try again. OK" at bounding box center [433, 193] width 145 height 53
click at [433, 214] on link "OK" at bounding box center [433, 213] width 38 height 19
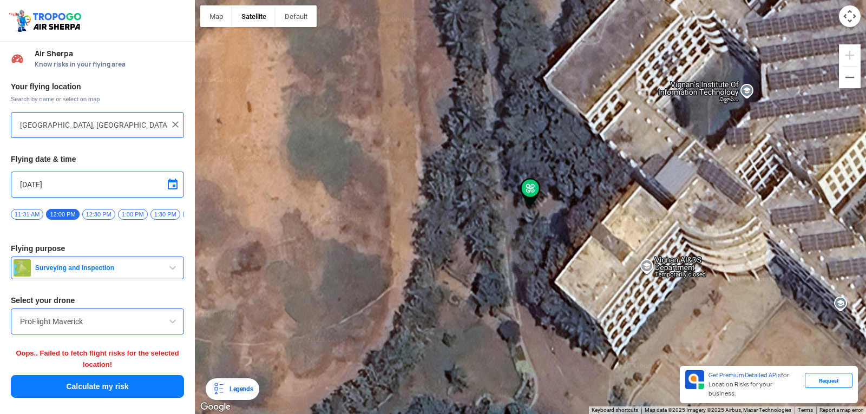
click at [27, 211] on span "11:31 AM" at bounding box center [27, 214] width 32 height 11
click at [57, 210] on span "12:00 PM" at bounding box center [62, 214] width 33 height 11
click at [93, 387] on button "Calculate my risk" at bounding box center [97, 386] width 173 height 23
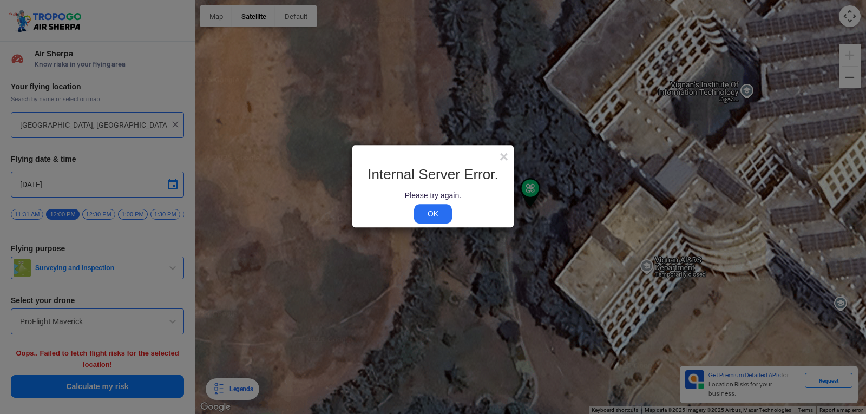
click at [443, 212] on link "OK" at bounding box center [433, 213] width 38 height 19
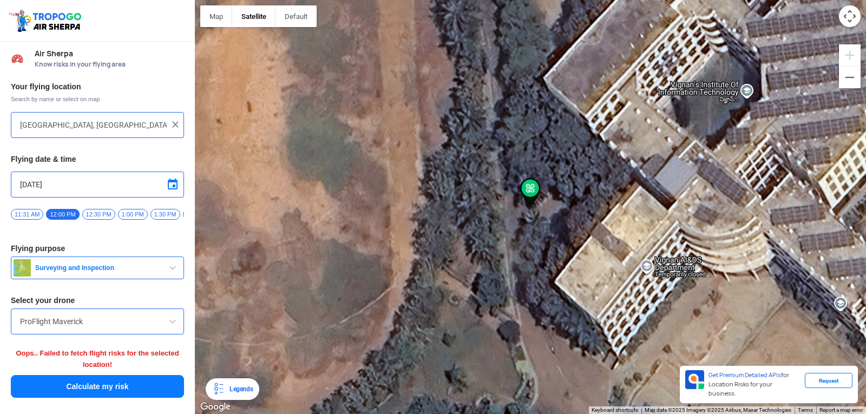
drag, startPoint x: 110, startPoint y: 377, endPoint x: 108, endPoint y: 387, distance: 10.4
click at [108, 387] on div "Your flying location Search by name or select on map [GEOGRAPHIC_DATA], [GEOGRA…" at bounding box center [97, 240] width 195 height 328
click at [108, 387] on button "Calculate my risk" at bounding box center [97, 386] width 173 height 23
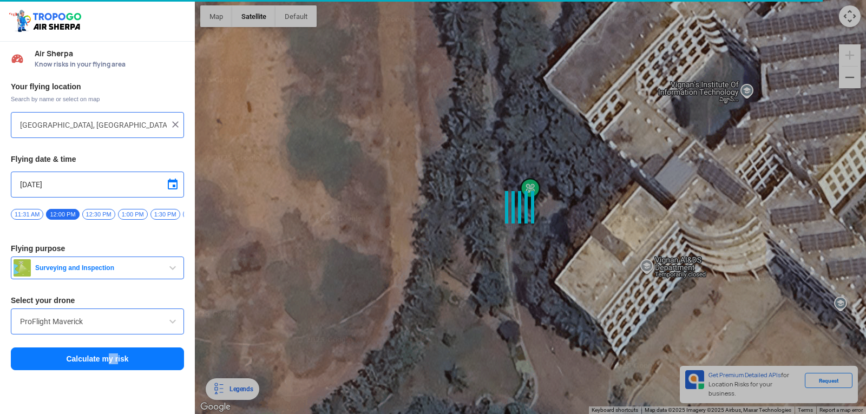
click at [108, 387] on div "Air Sherpa Know risks in your flying area Your flying location Search by name o…" at bounding box center [97, 228] width 195 height 372
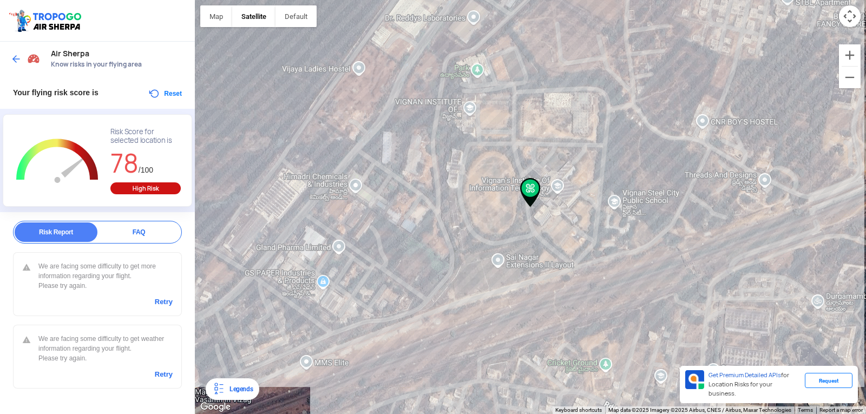
click at [160, 297] on link "Retry" at bounding box center [164, 302] width 18 height 10
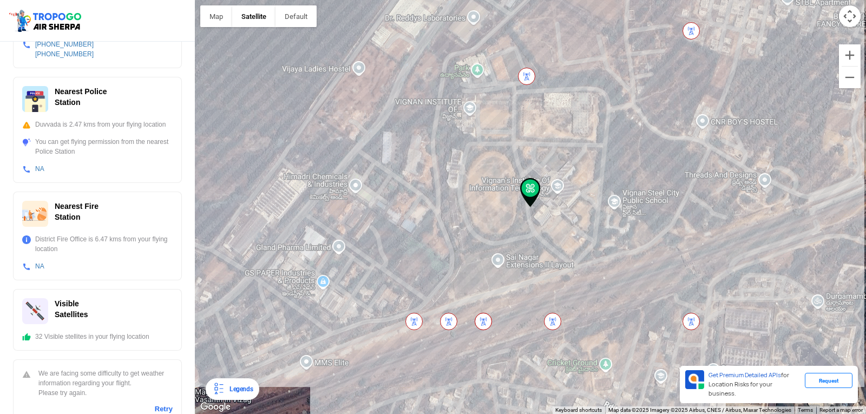
scroll to position [415, 0]
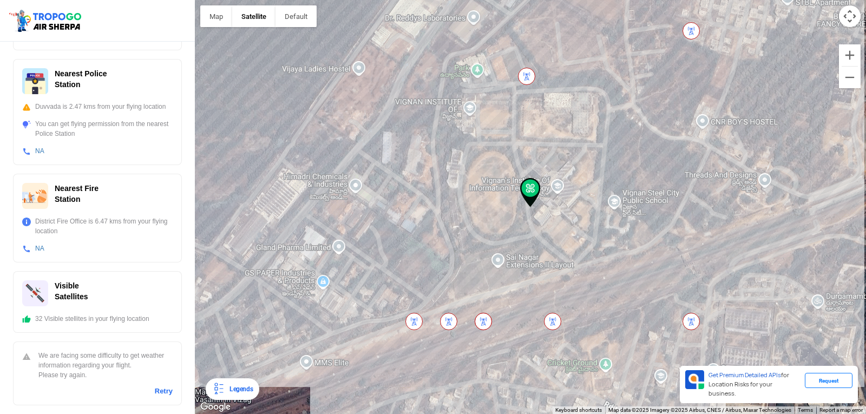
click at [162, 392] on link "Retry" at bounding box center [164, 392] width 18 height 10
click at [158, 391] on link "Retry" at bounding box center [164, 392] width 18 height 10
click at [158, 391] on div "Loading Weather Information" at bounding box center [97, 391] width 169 height 62
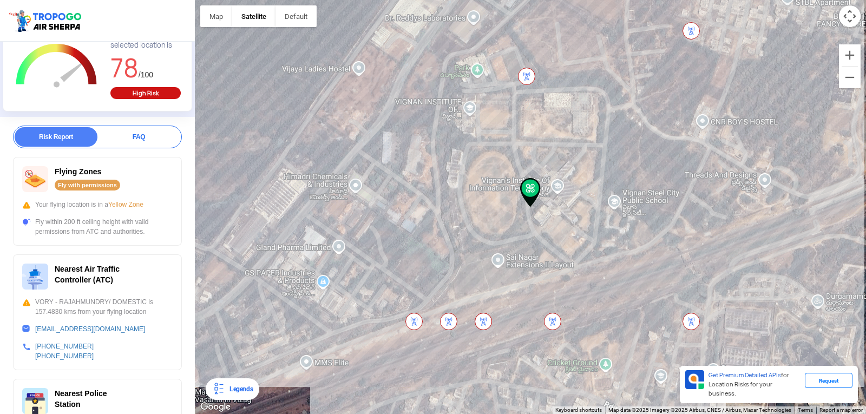
scroll to position [36, 0]
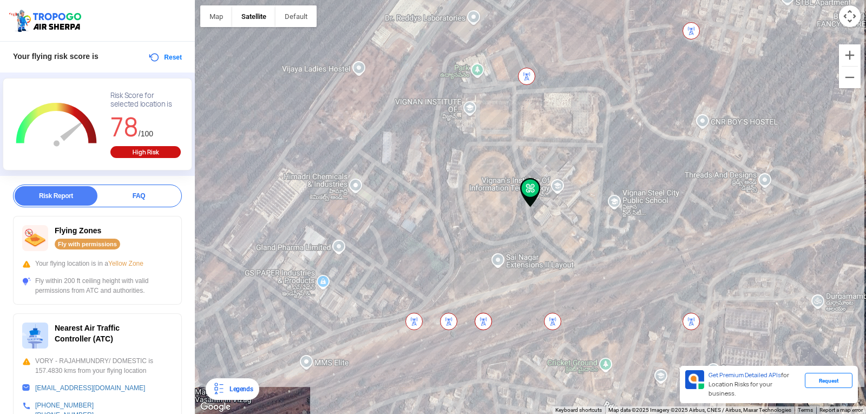
click at [128, 192] on div "FAQ" at bounding box center [138, 195] width 83 height 19
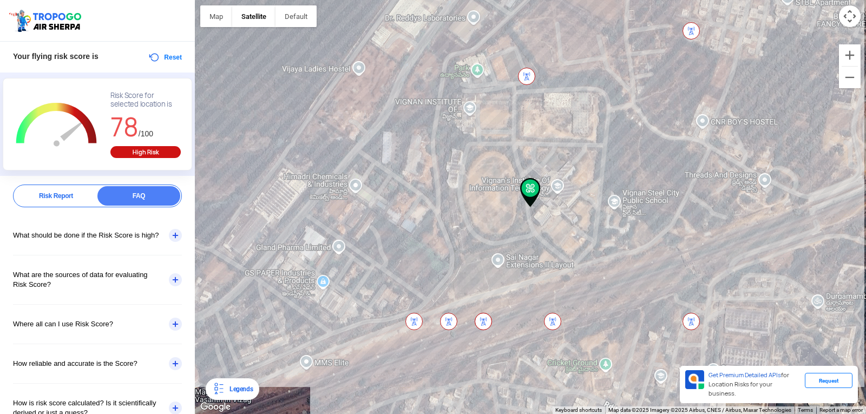
click at [69, 197] on div "Risk Report" at bounding box center [56, 195] width 83 height 19
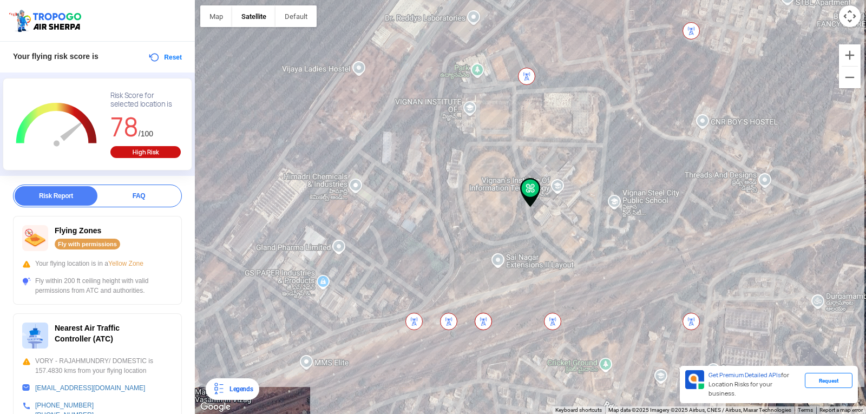
click at [766, 93] on div at bounding box center [530, 207] width 671 height 414
